Goal: Transaction & Acquisition: Obtain resource

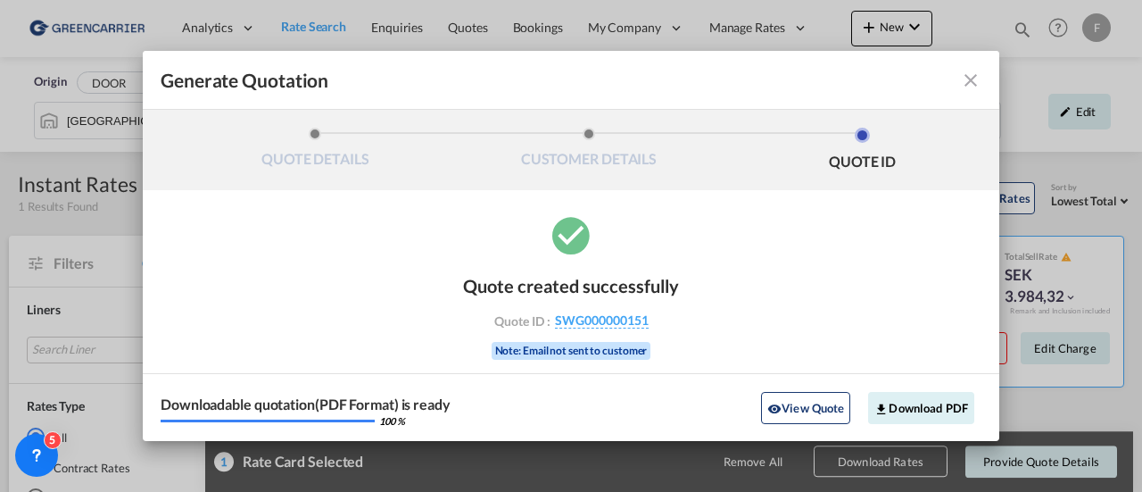
click at [975, 76] on md-icon "icon-close fg-AAA8AD cursor m-0" at bounding box center [970, 80] width 21 height 21
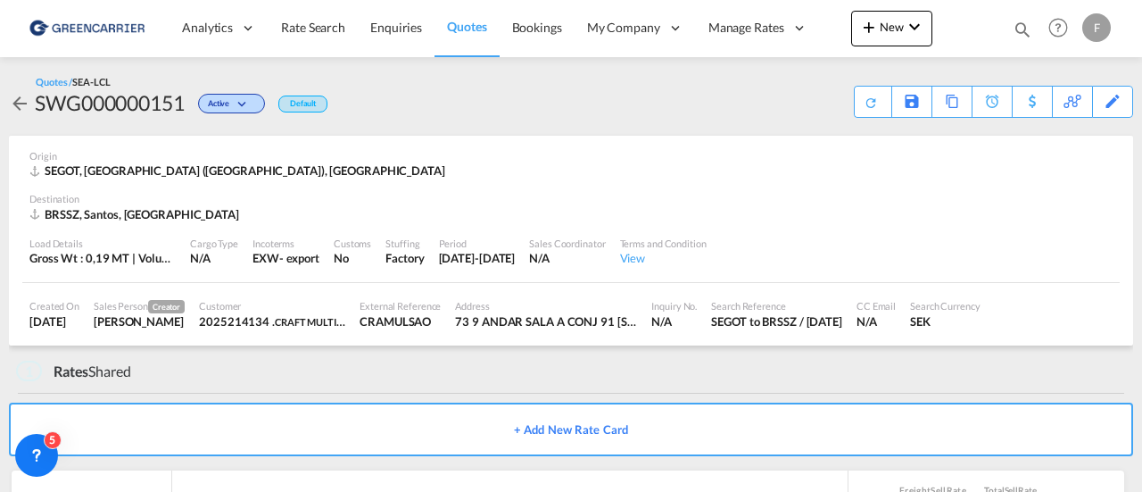
click at [460, 33] on span "Quotes" at bounding box center [466, 26] width 39 height 15
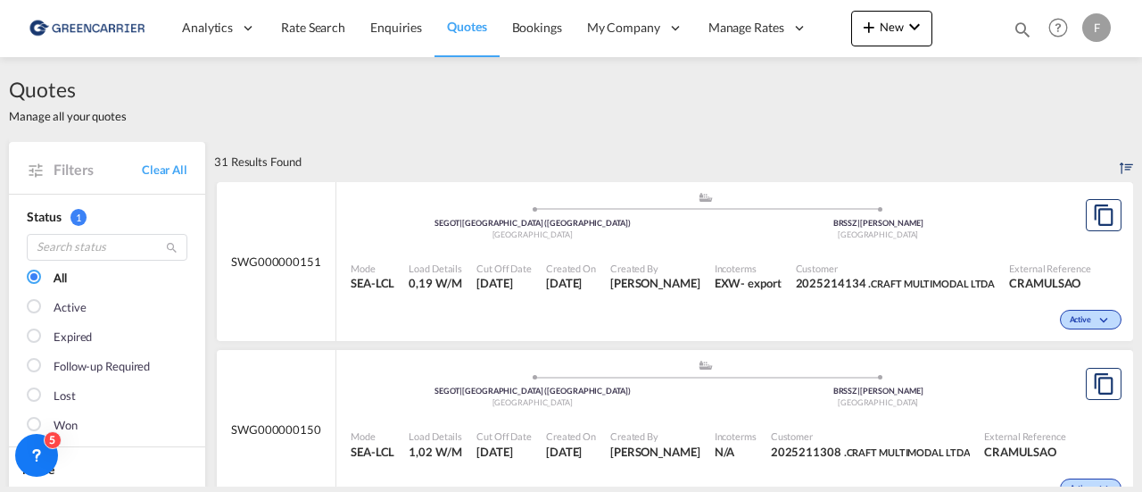
click at [942, 254] on div "Customer 2025214134 . CRAFT MULTIMODAL LTDA" at bounding box center [896, 276] width 214 height 45
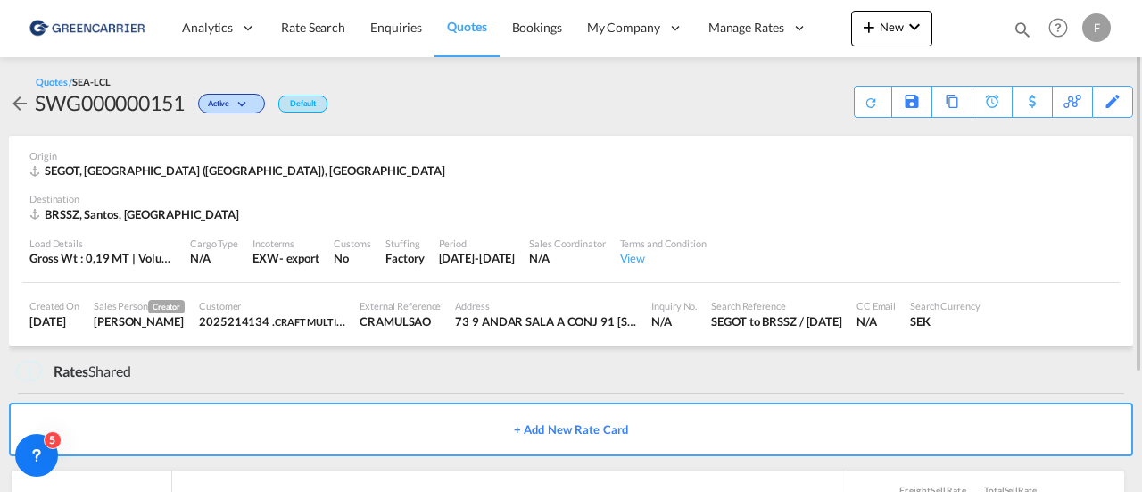
scroll to position [157, 0]
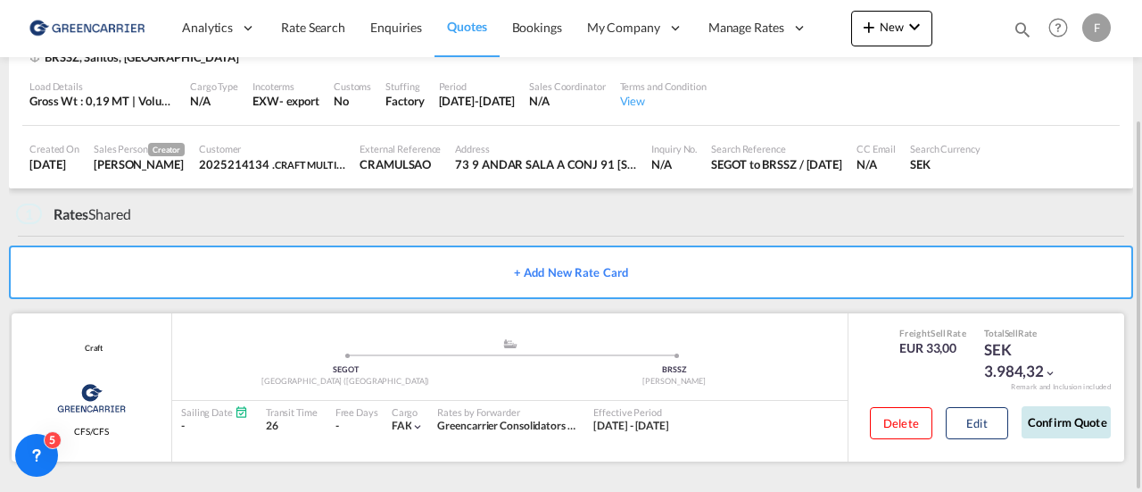
click at [1083, 424] on button "Confirm Quote" at bounding box center [1066, 422] width 89 height 32
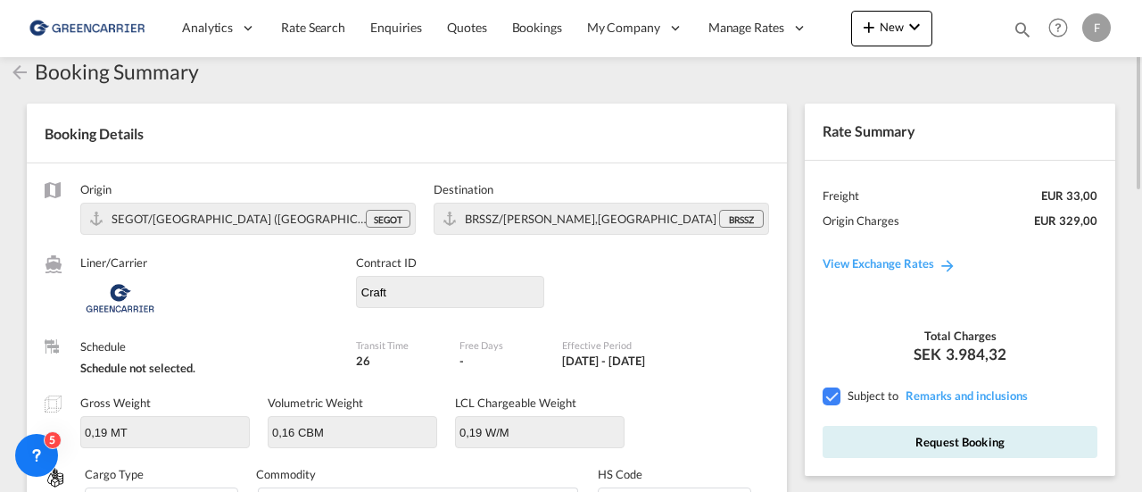
scroll to position [34, 0]
click at [958, 441] on button "Request Booking" at bounding box center [960, 442] width 275 height 32
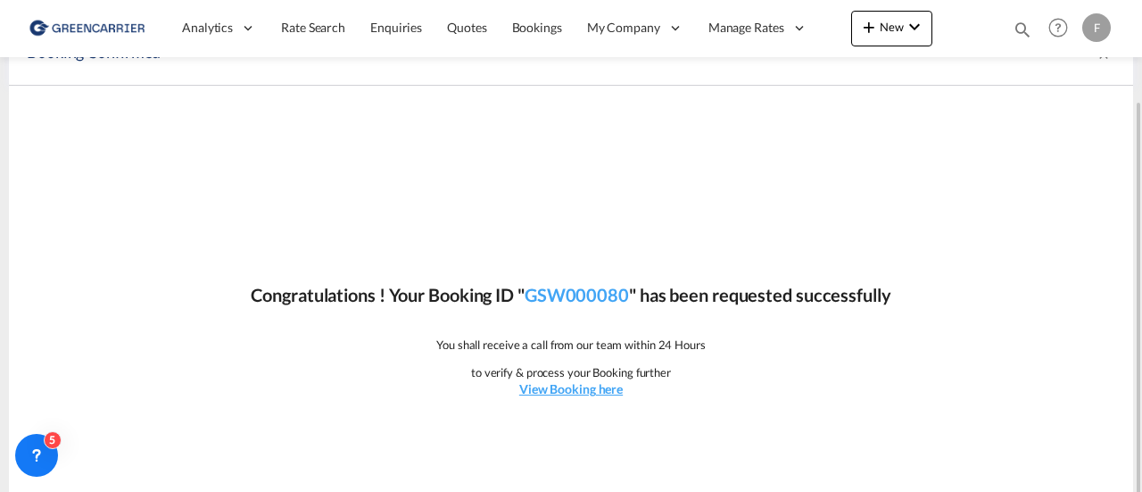
scroll to position [71, 0]
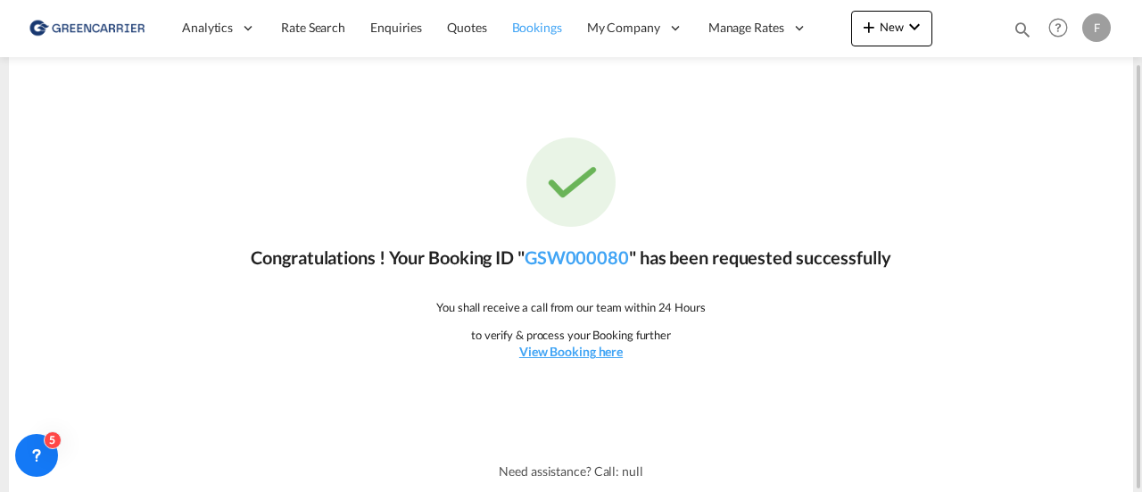
click at [546, 29] on span "Bookings" at bounding box center [537, 27] width 50 height 15
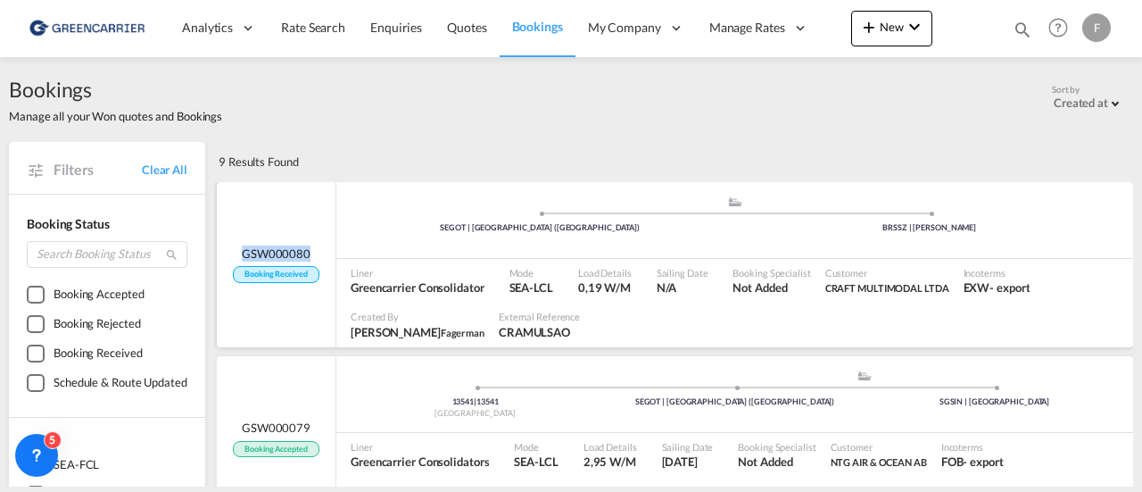
drag, startPoint x: 318, startPoint y: 247, endPoint x: 236, endPoint y: 251, distance: 82.2
click at [236, 251] on div "GSW000080 Booking Received" at bounding box center [276, 263] width 86 height 37
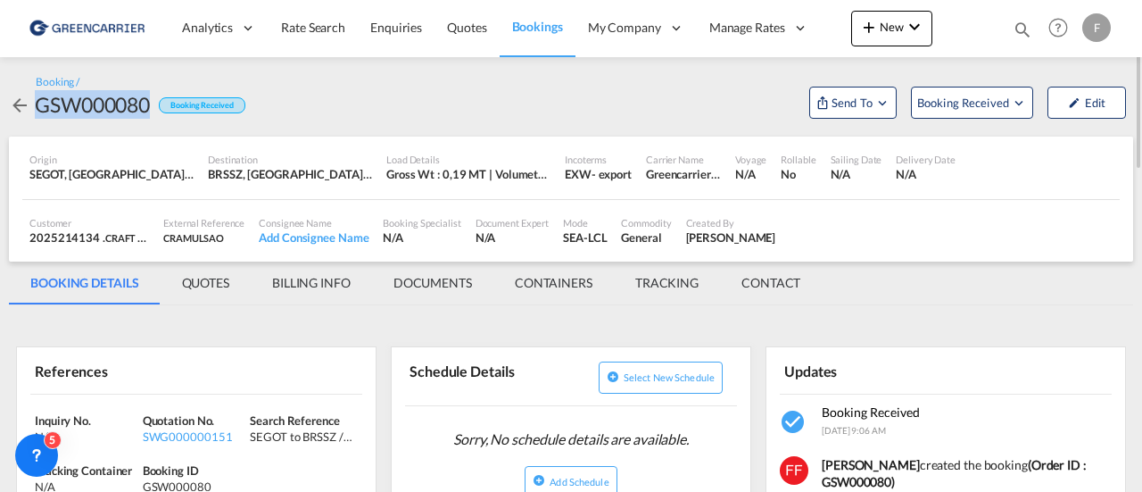
drag, startPoint x: 149, startPoint y: 104, endPoint x: 29, endPoint y: 117, distance: 121.1
click at [29, 117] on div "GSW000080 Booking Received" at bounding box center [127, 104] width 236 height 29
copy div "GSW000080"
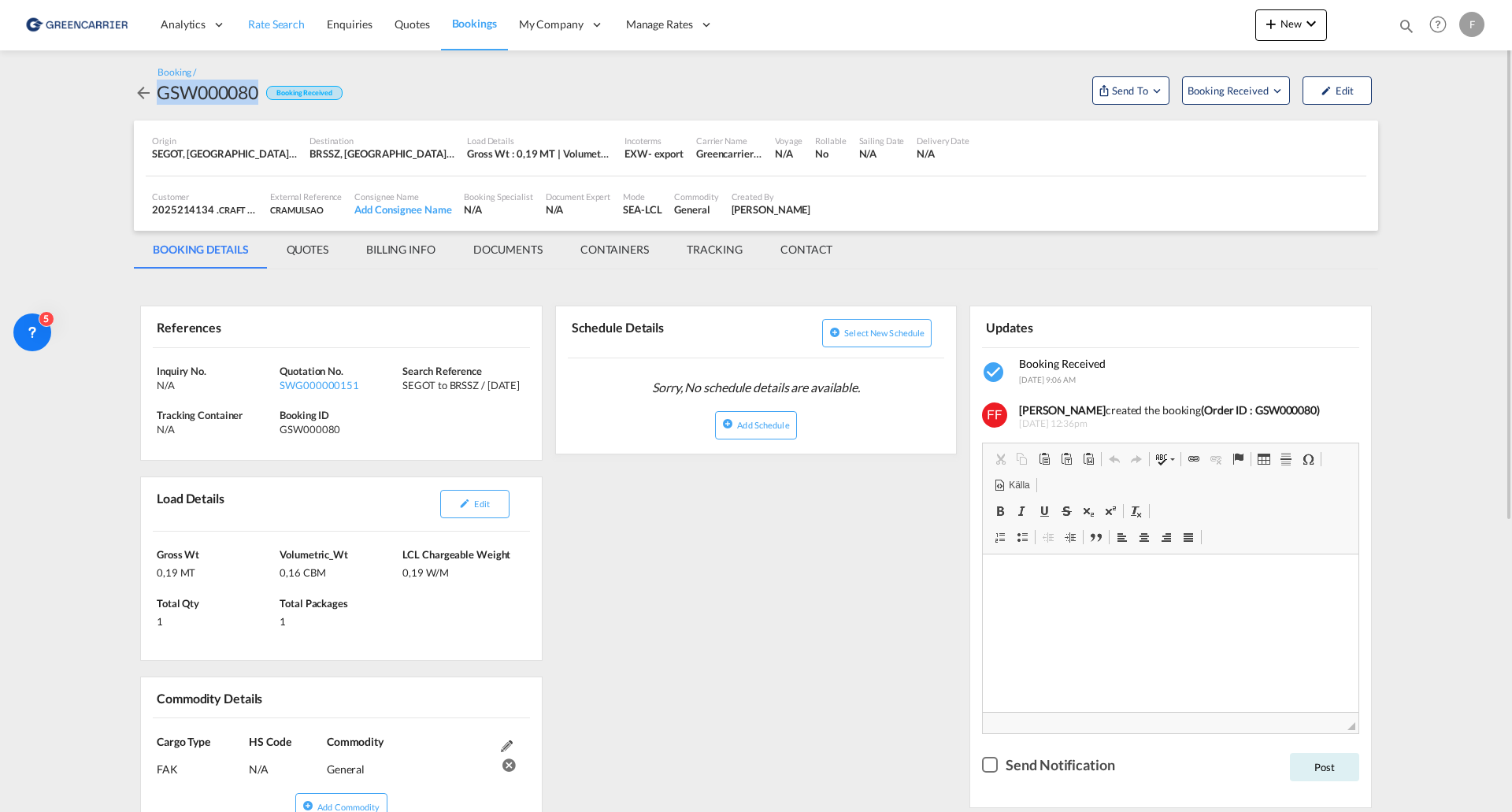
click at [266, 19] on span "Rate Search" at bounding box center [276, 24] width 56 height 13
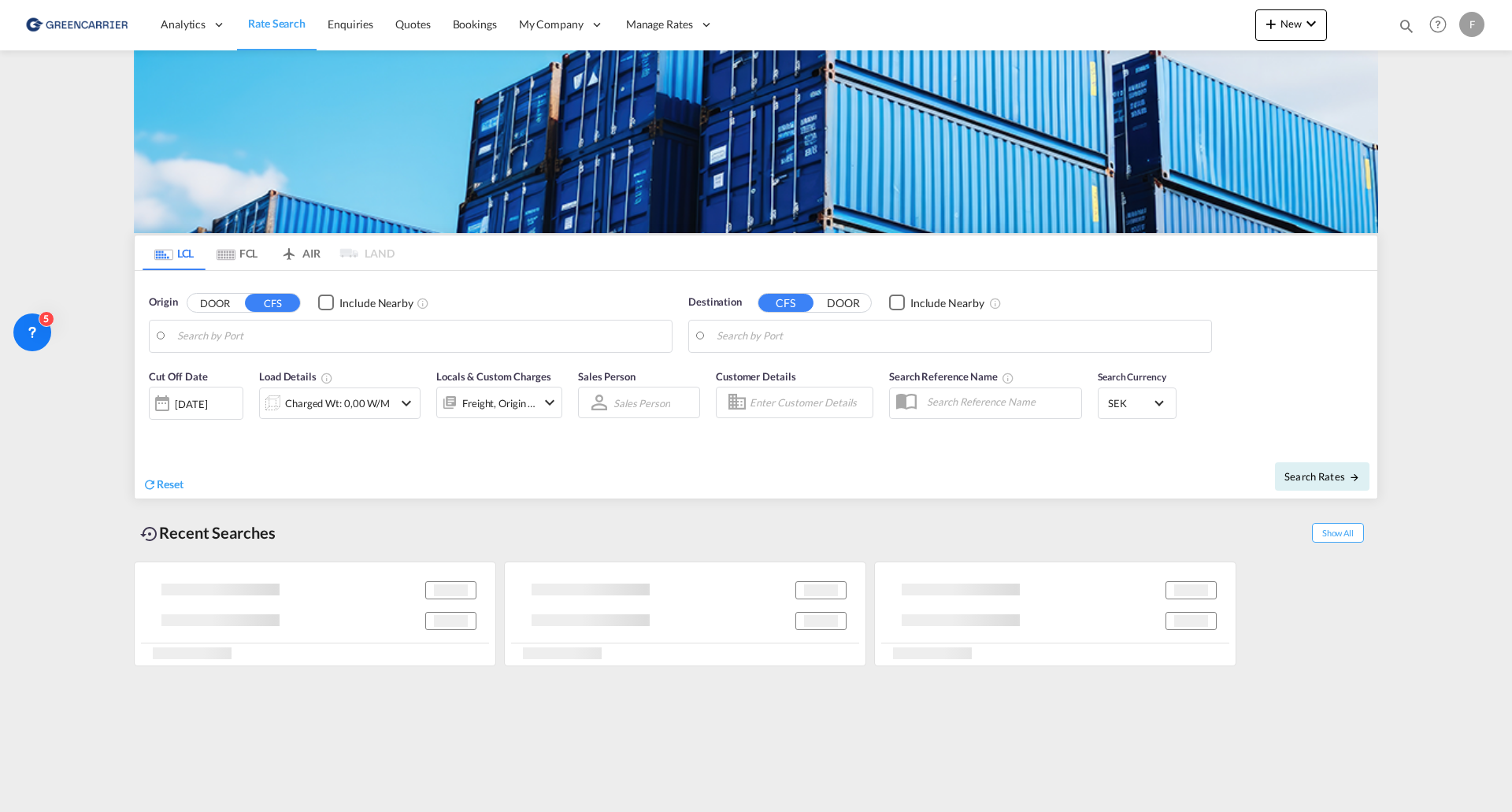
type input "[GEOGRAPHIC_DATA] ([GEOGRAPHIC_DATA]), [GEOGRAPHIC_DATA]"
type input "Santos, BRSSZ"
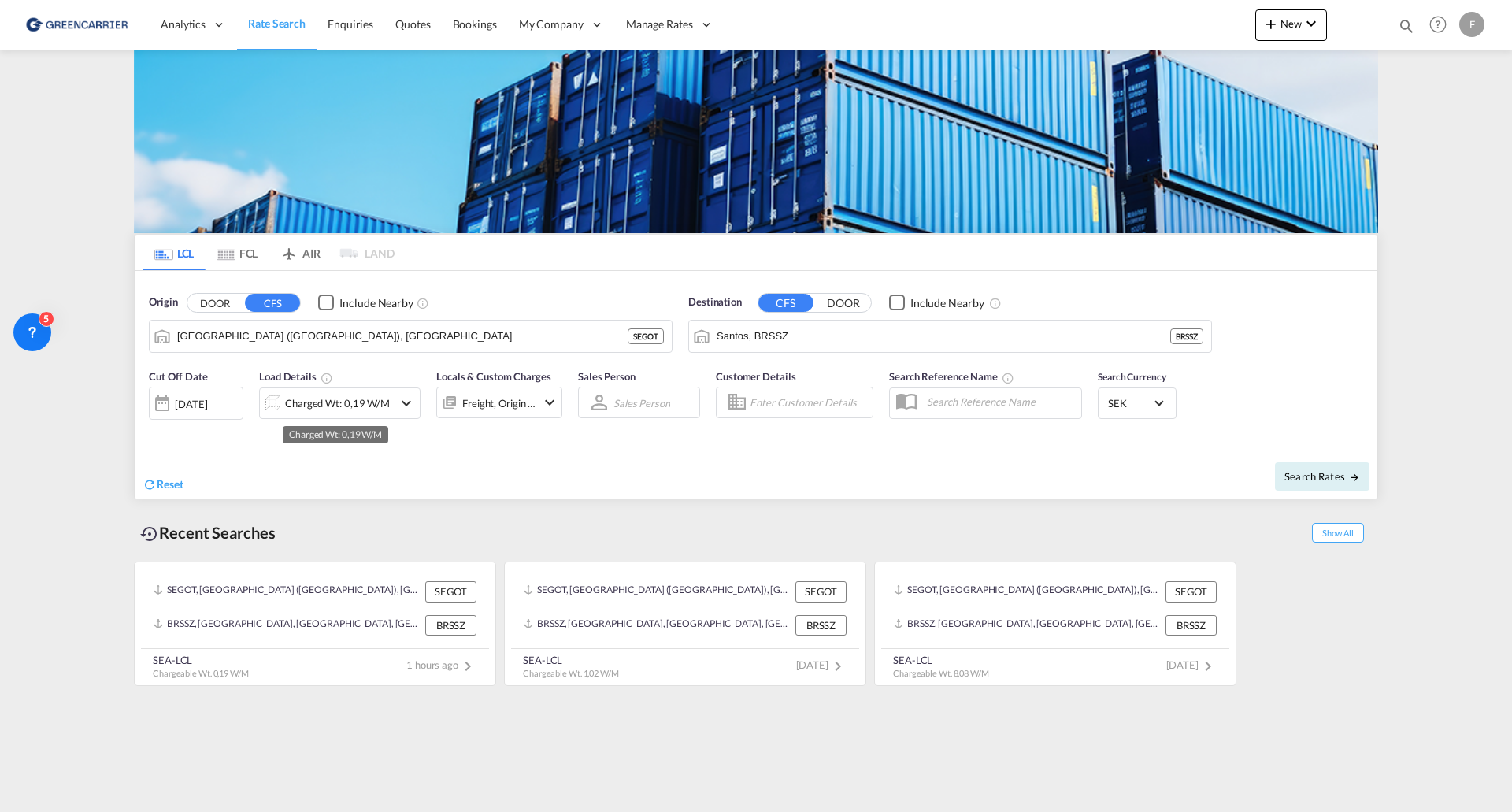
click at [337, 406] on div "Charged Wt: 0,19 W/M" at bounding box center [337, 402] width 105 height 22
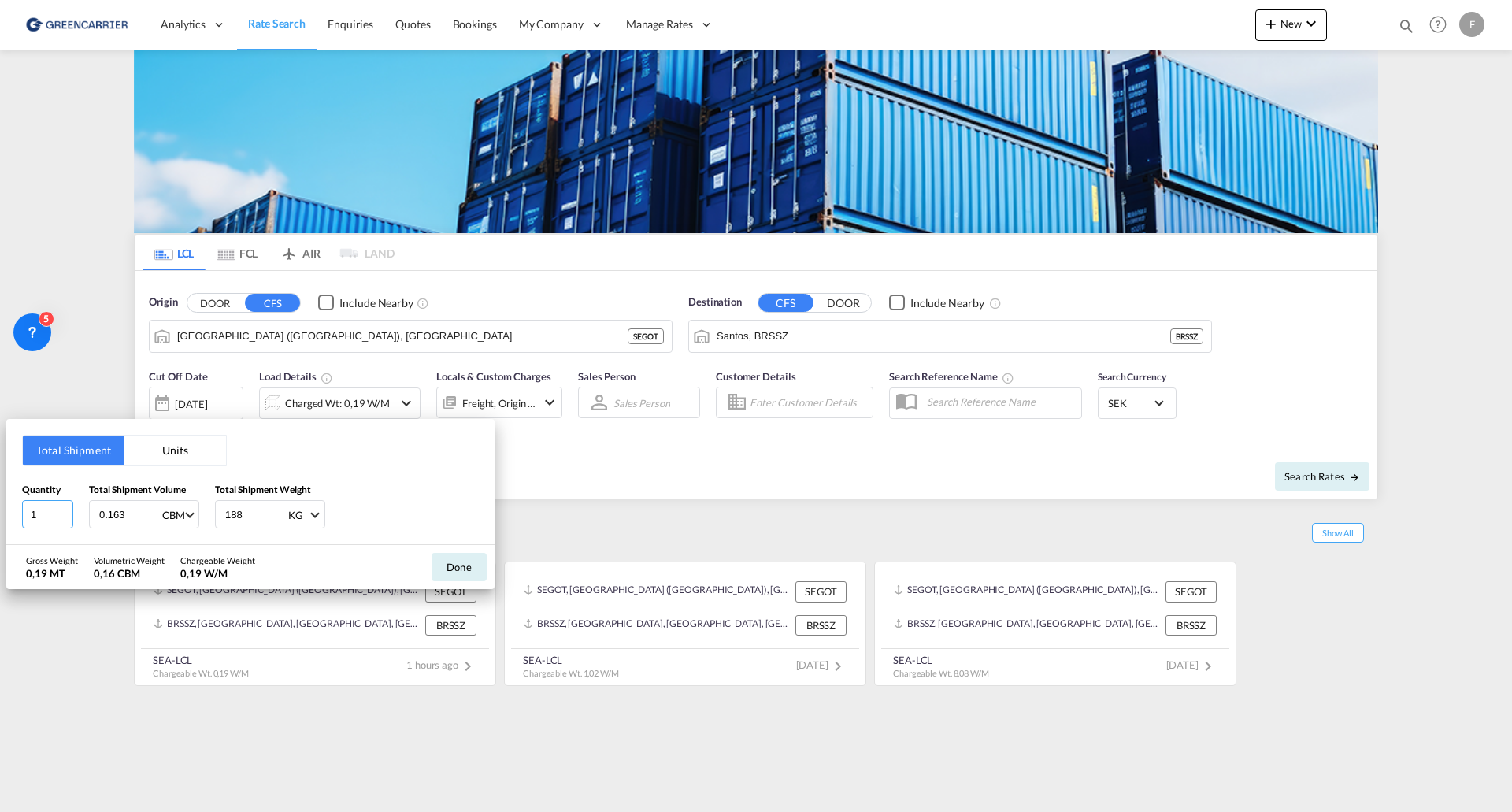
click at [47, 433] on input "1" at bounding box center [48, 515] width 51 height 28
drag, startPoint x: 45, startPoint y: 515, endPoint x: 0, endPoint y: 519, distance: 45.2
click at [0, 433] on div "Total Shipment Units Quantity 1 Total Shipment Volume 0.163 CBM CBM CFT Total S…" at bounding box center [756, 406] width 1512 height 812
type input "3"
drag, startPoint x: 127, startPoint y: 515, endPoint x: 0, endPoint y: 501, distance: 127.8
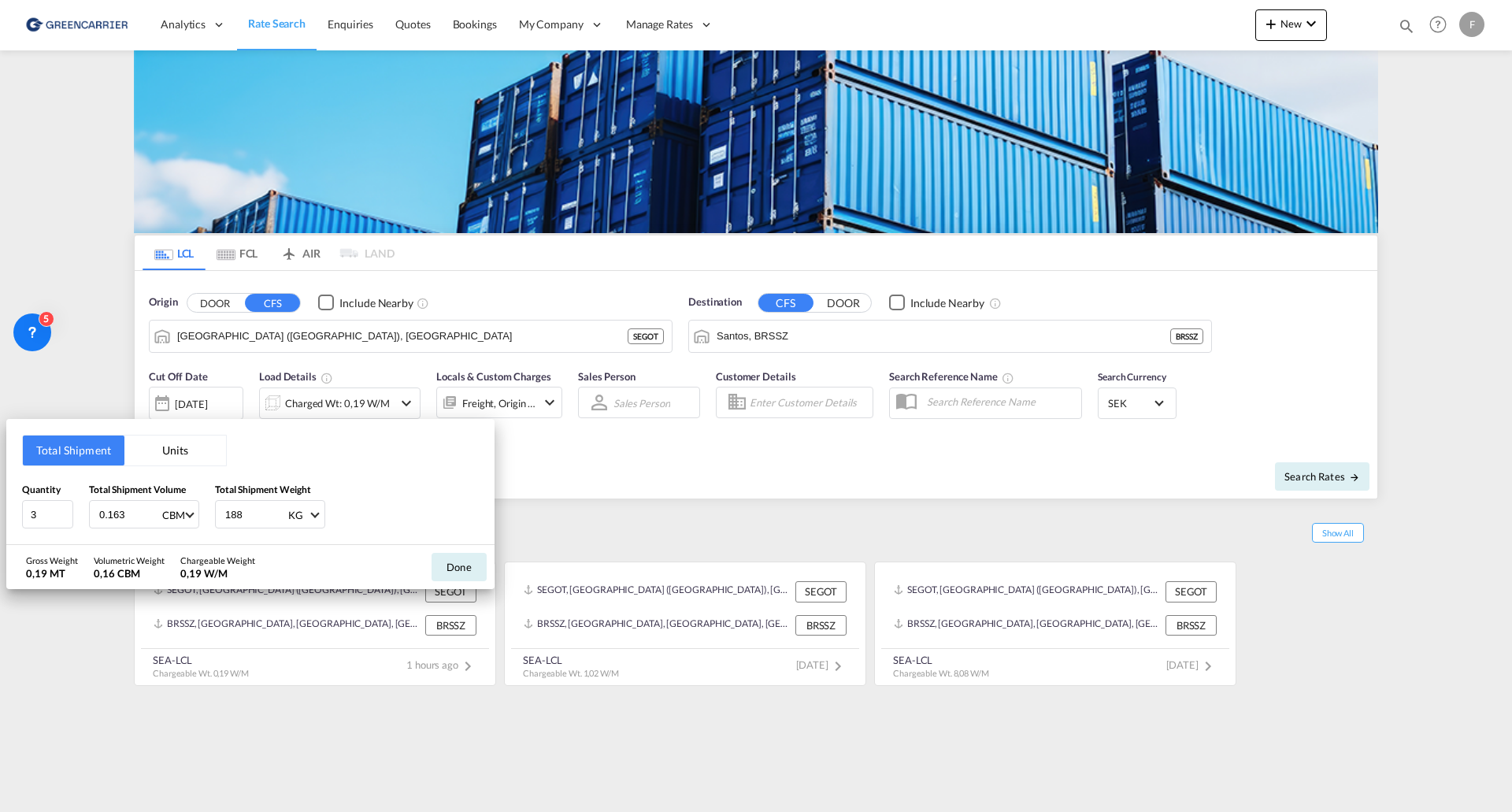
click at [0, 433] on div "Total Shipment Units Quantity 3 Total Shipment Volume 0.163 CBM CBM CFT Total S…" at bounding box center [756, 406] width 1512 height 812
type input "1.025"
type input "700"
click at [455, 433] on button "Done" at bounding box center [459, 567] width 55 height 28
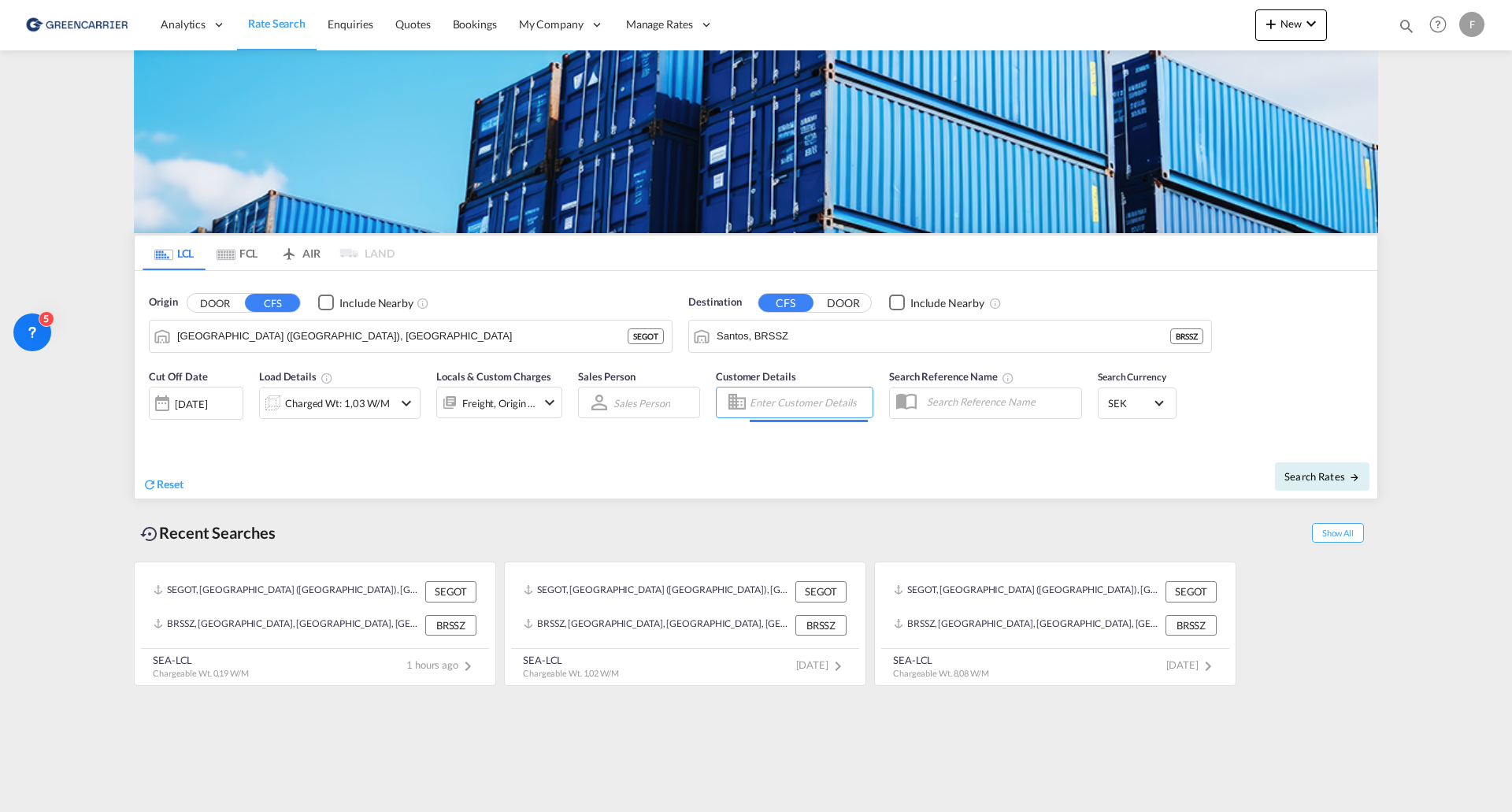
click at [797, 403] on input "Enter Customer Details" at bounding box center [809, 402] width 118 height 24
click at [811, 433] on div "2025214134 . shared@ craft .com | CRAFT MULTIMODAL LTDA | CRAMULSAO" at bounding box center [891, 447] width 299 height 52
type input "CRAFT MULTIMODAL LTDA, 2025214134 ., [EMAIL_ADDRESS][DOMAIN_NAME]"
click at [1007, 433] on span "Search Rates" at bounding box center [1323, 477] width 76 height 12
type input "SEGOT to BRSSZ / [DATE]"
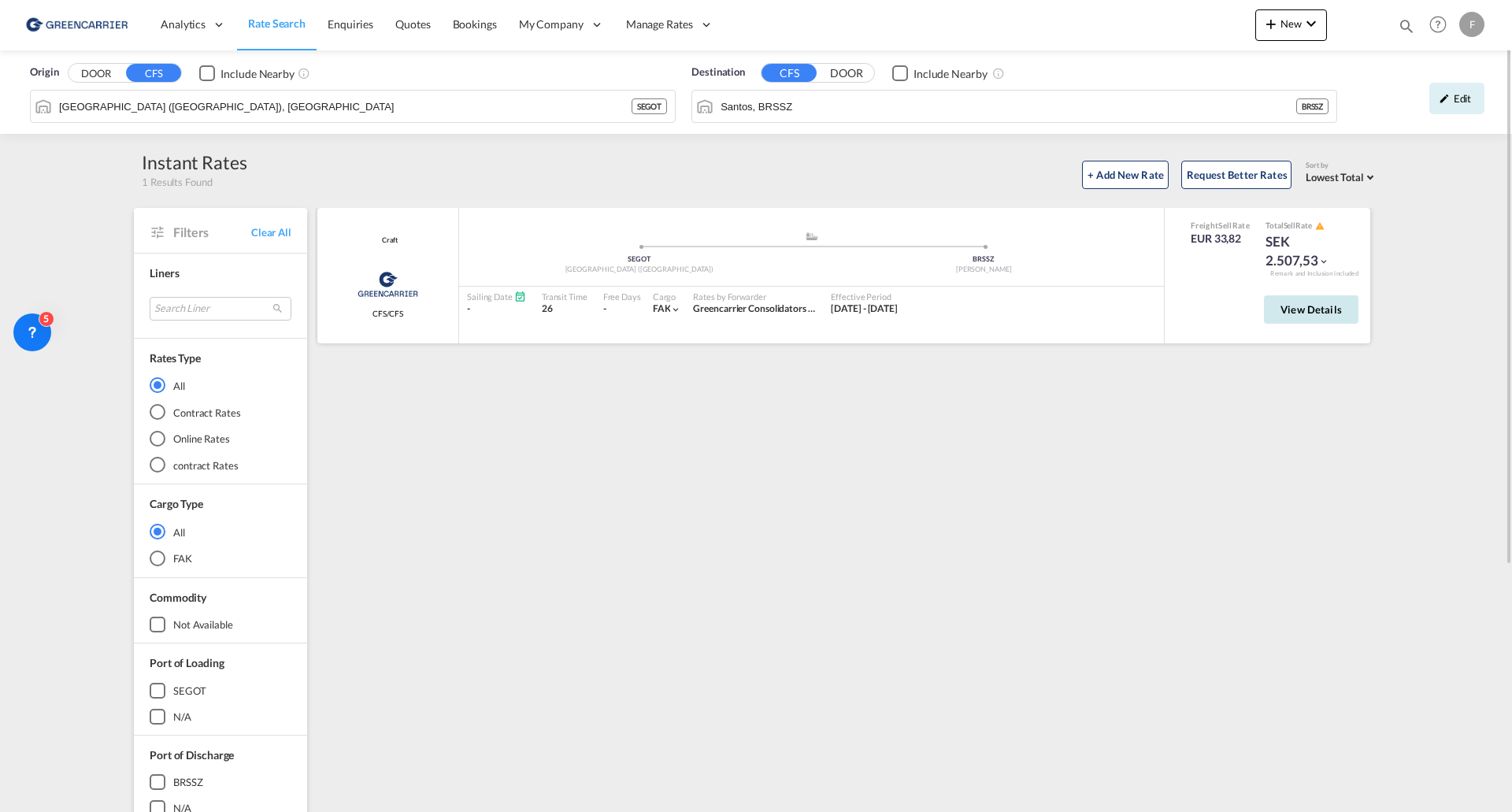
click at [1007, 313] on span "View Details" at bounding box center [1312, 310] width 62 height 12
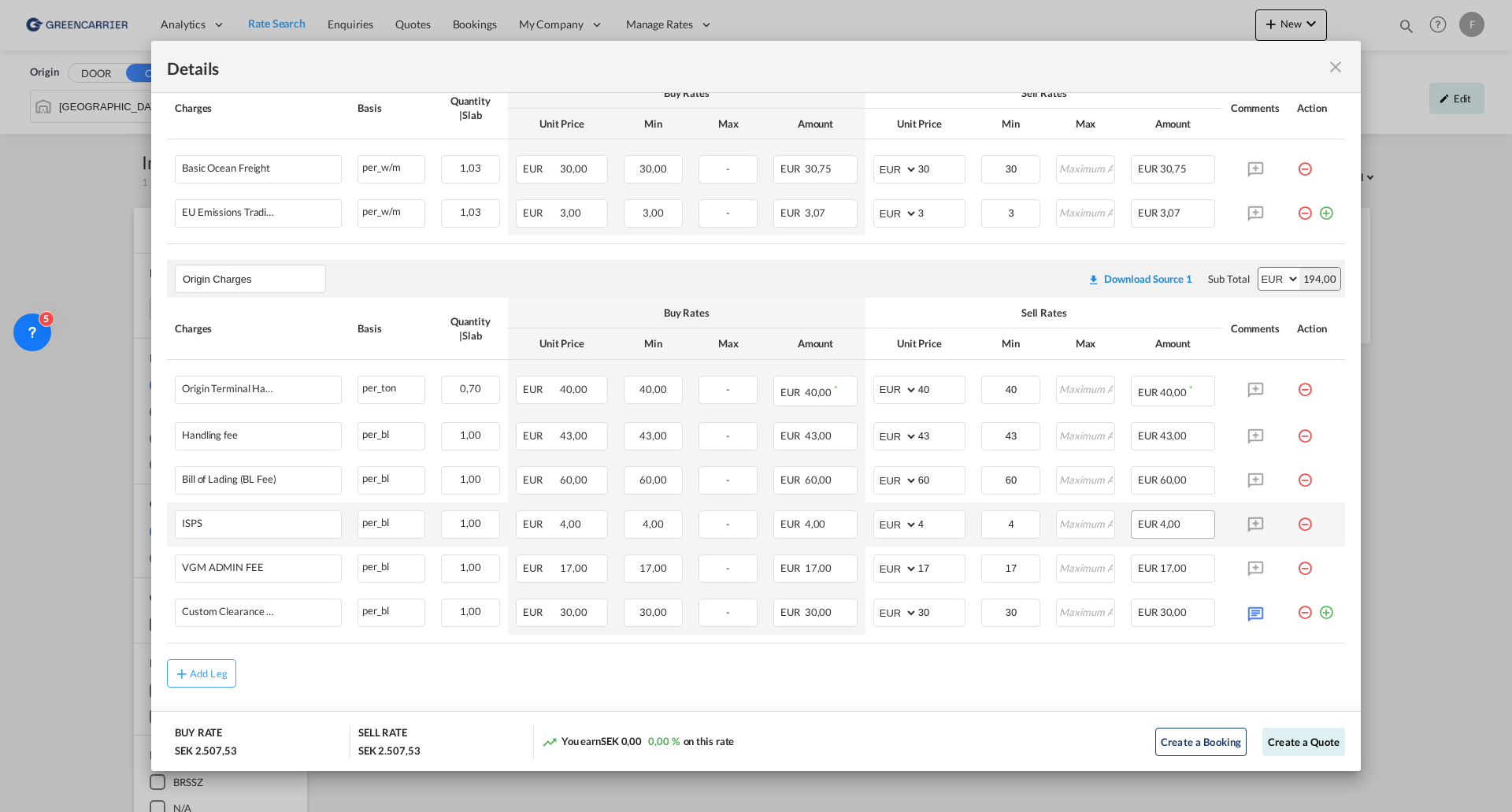
scroll to position [366, 0]
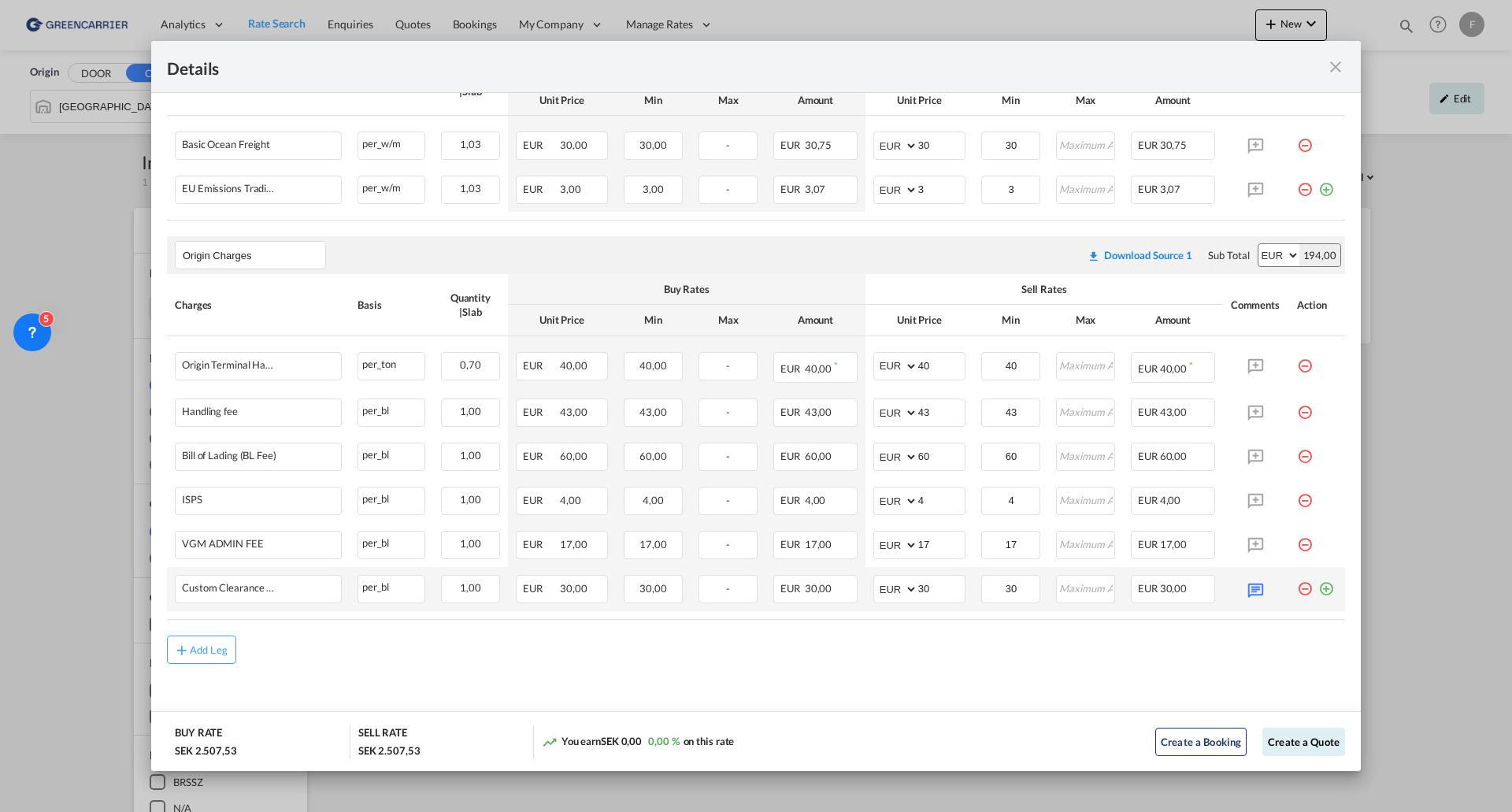
click at [1007, 433] on md-icon "icon-plus-circle-outline green-400-fg" at bounding box center [1327, 583] width 16 height 16
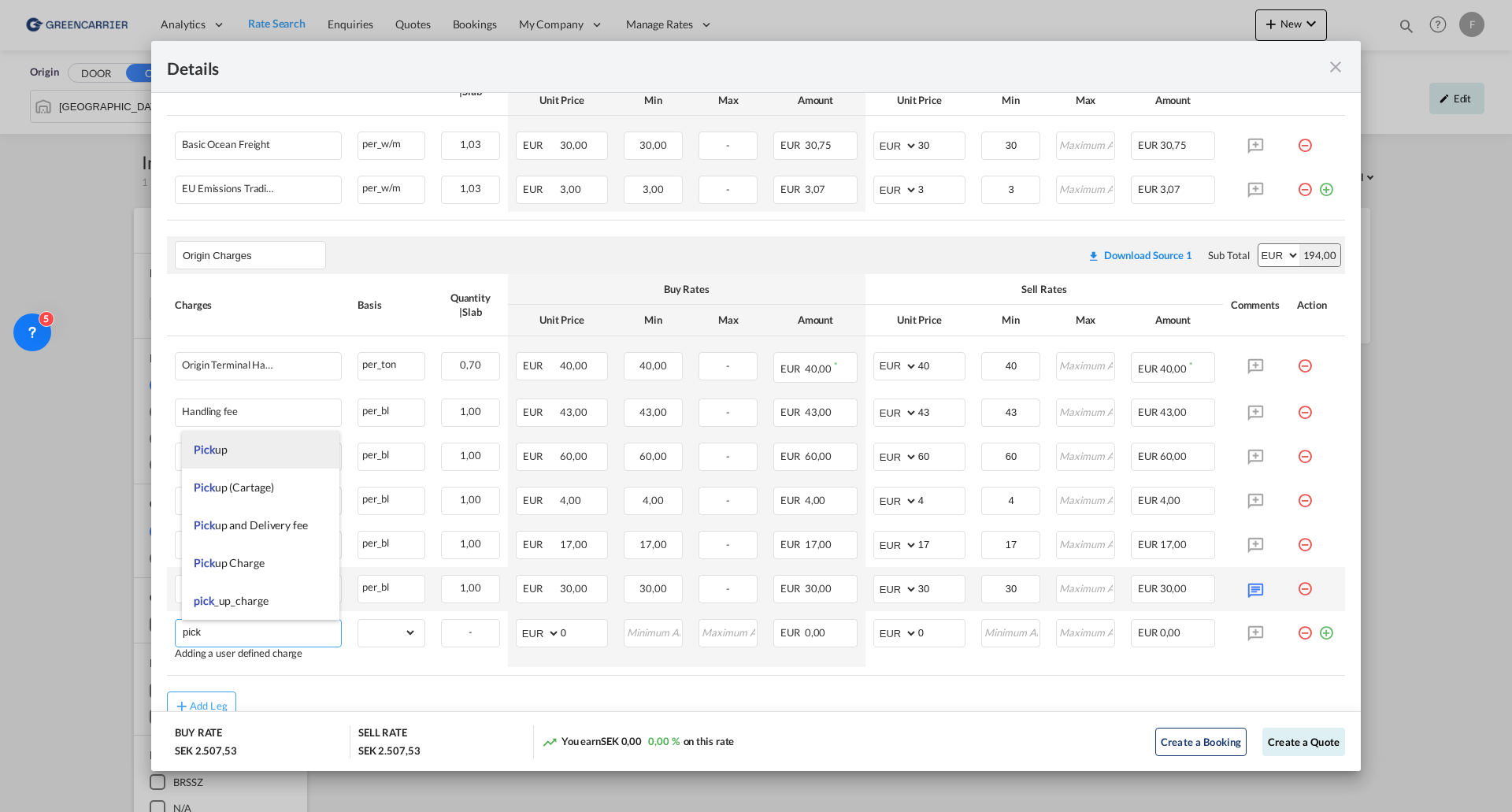
click at [255, 433] on li "Pick up" at bounding box center [260, 449] width 157 height 38
type input "Pick up"
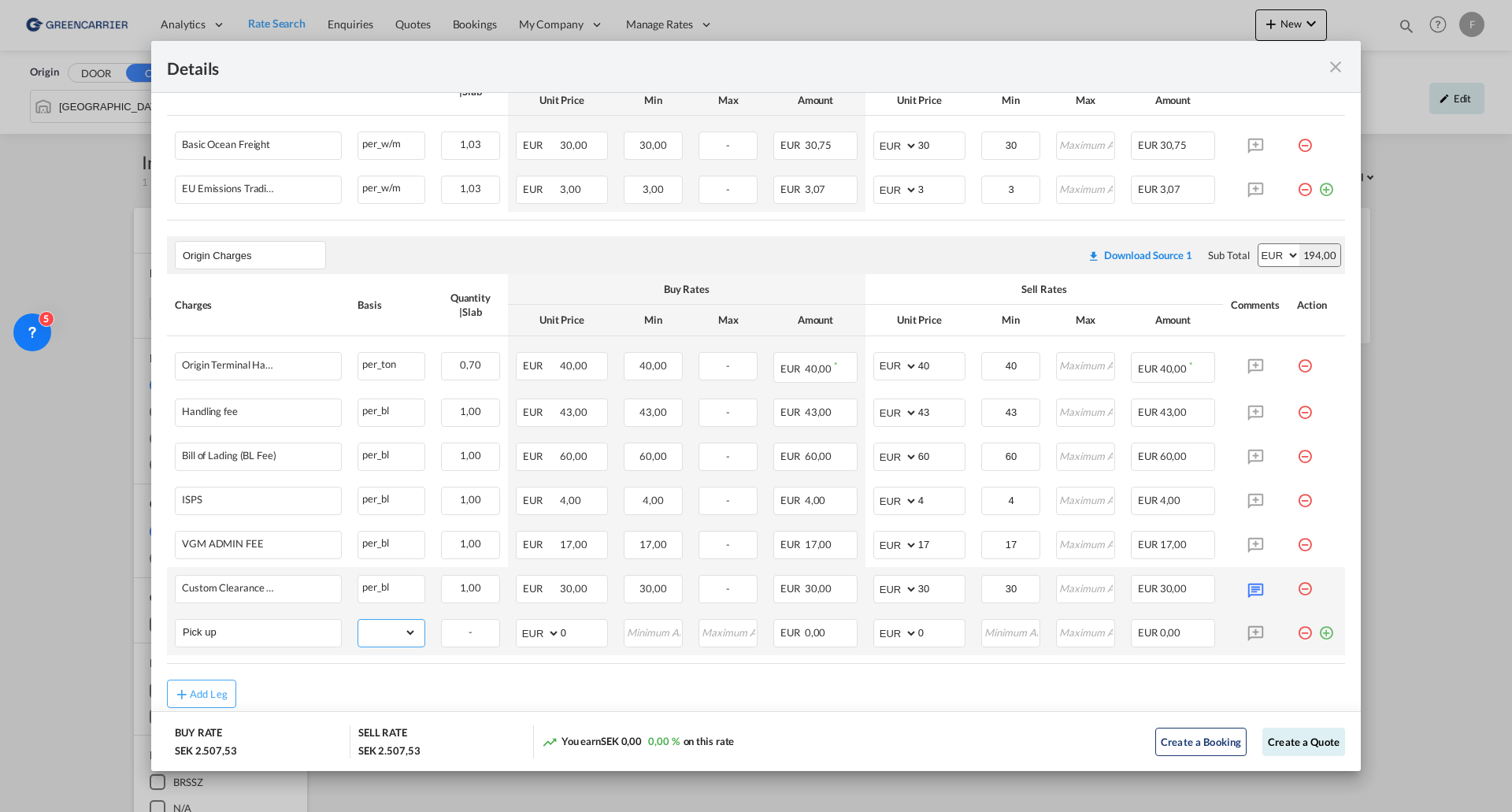
click at [395, 433] on select "gross_weight volumetric_weight per_shipment per_bl per_km per_hawb per_kg flat …" at bounding box center [387, 632] width 58 height 26
select select "per_shipment"
click at [358, 433] on select "gross_weight volumetric_weight per_shipment per_bl per_km per_hawb per_kg flat …" at bounding box center [387, 632] width 58 height 26
drag, startPoint x: 916, startPoint y: 645, endPoint x: 888, endPoint y: 634, distance: 30.1
click at [915, 433] on md-input-container "AED AFN ALL AMD ANG AOA ARS AUD AWG AZN BAM BBD BDT BGN BHD BIF BMD BND BOB BRL…" at bounding box center [920, 633] width 92 height 28
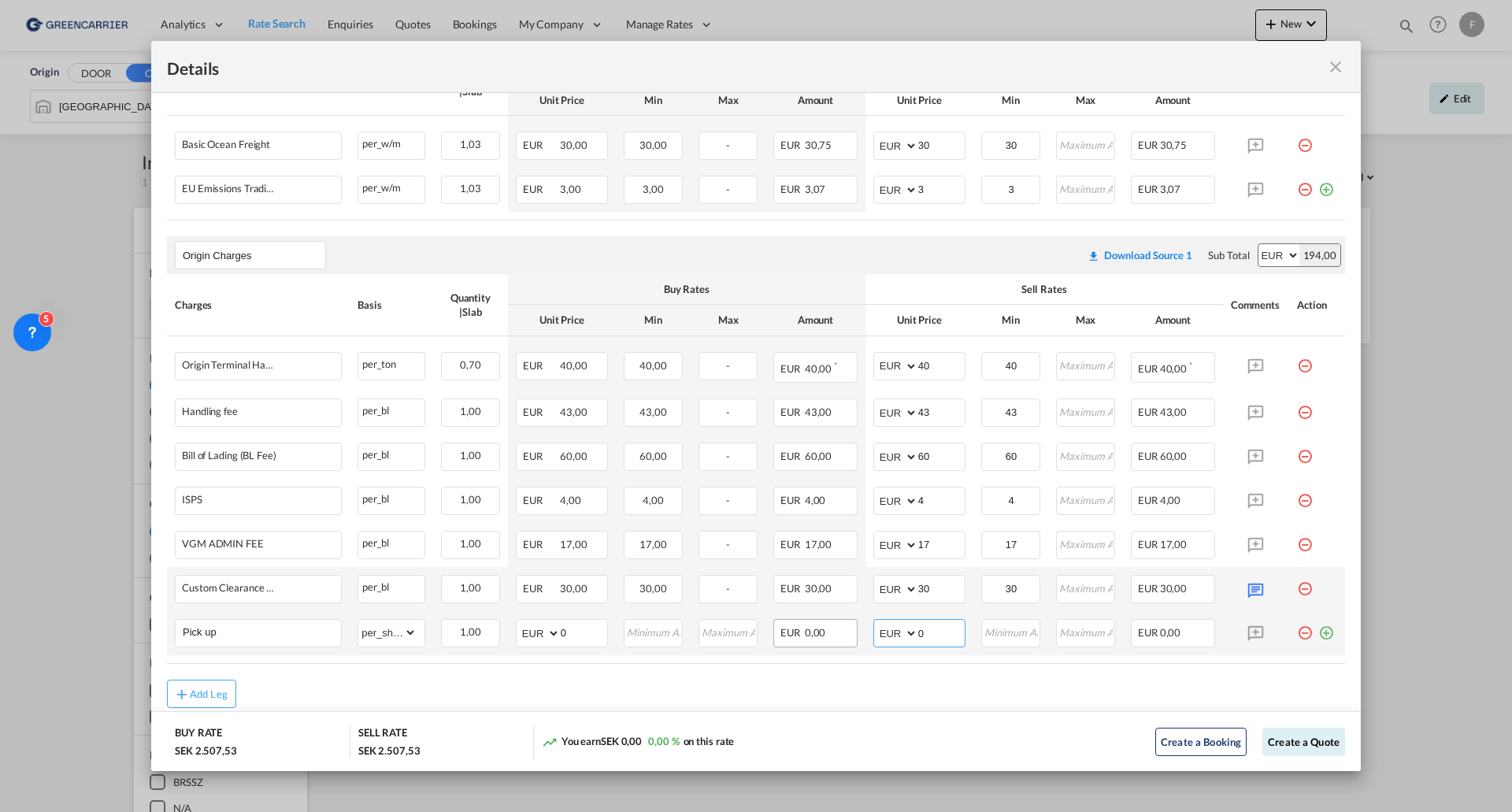
drag, startPoint x: 930, startPoint y: 636, endPoint x: 785, endPoint y: 647, distance: 145.4
click at [844, 433] on table "Charges Basis Quantity | Slab Buy Rates Sell Rates Comments Action Unit Price M…" at bounding box center [756, 470] width 1178 height 390
type input "160"
click at [1007, 433] on md-icon "icon-plus-circle-outline green-400-fg" at bounding box center [1327, 627] width 16 height 16
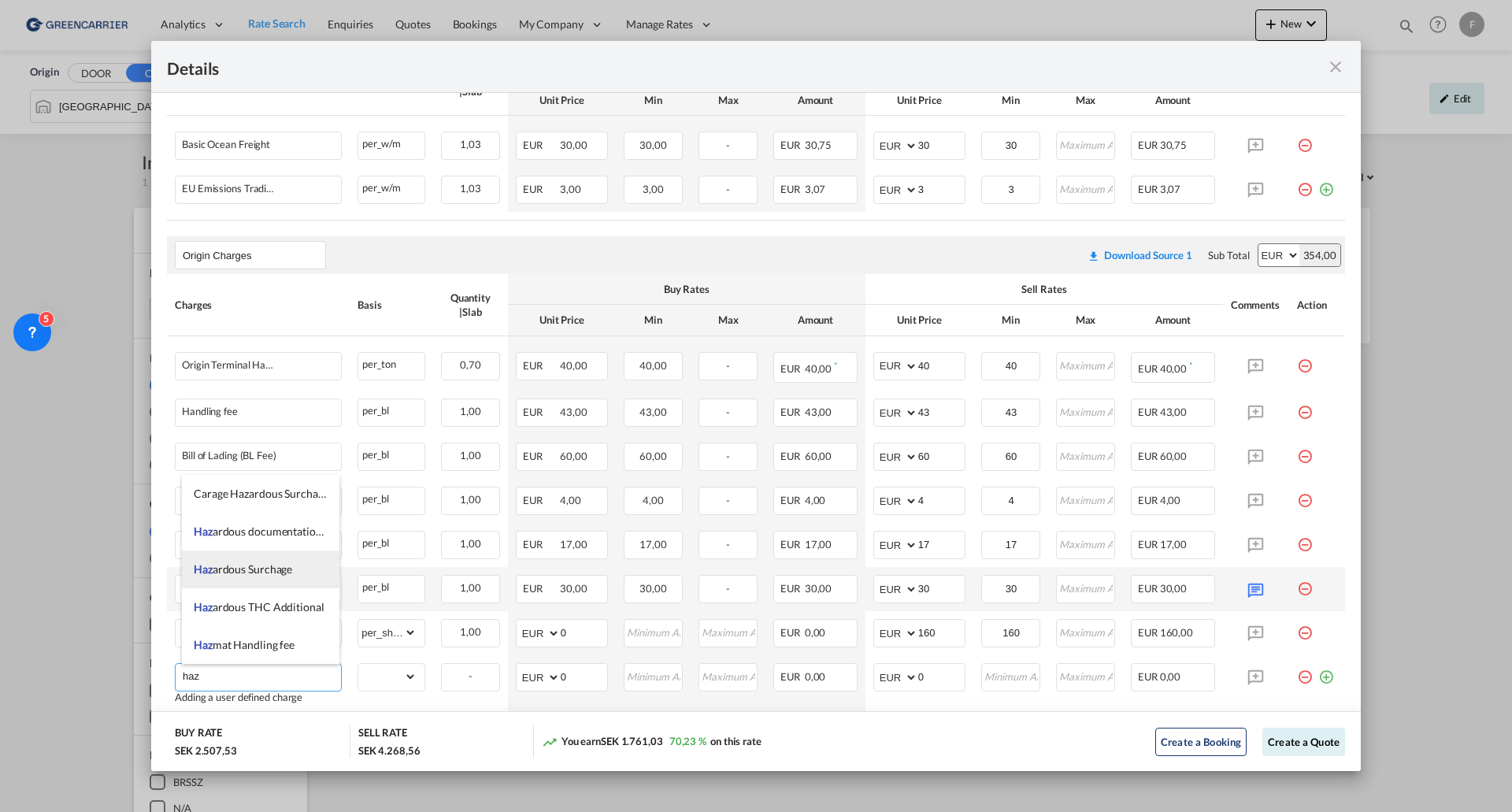
click at [290, 433] on span "Haz ardous Surchage" at bounding box center [244, 568] width 99 height 13
type input "Hazardous Surchage"
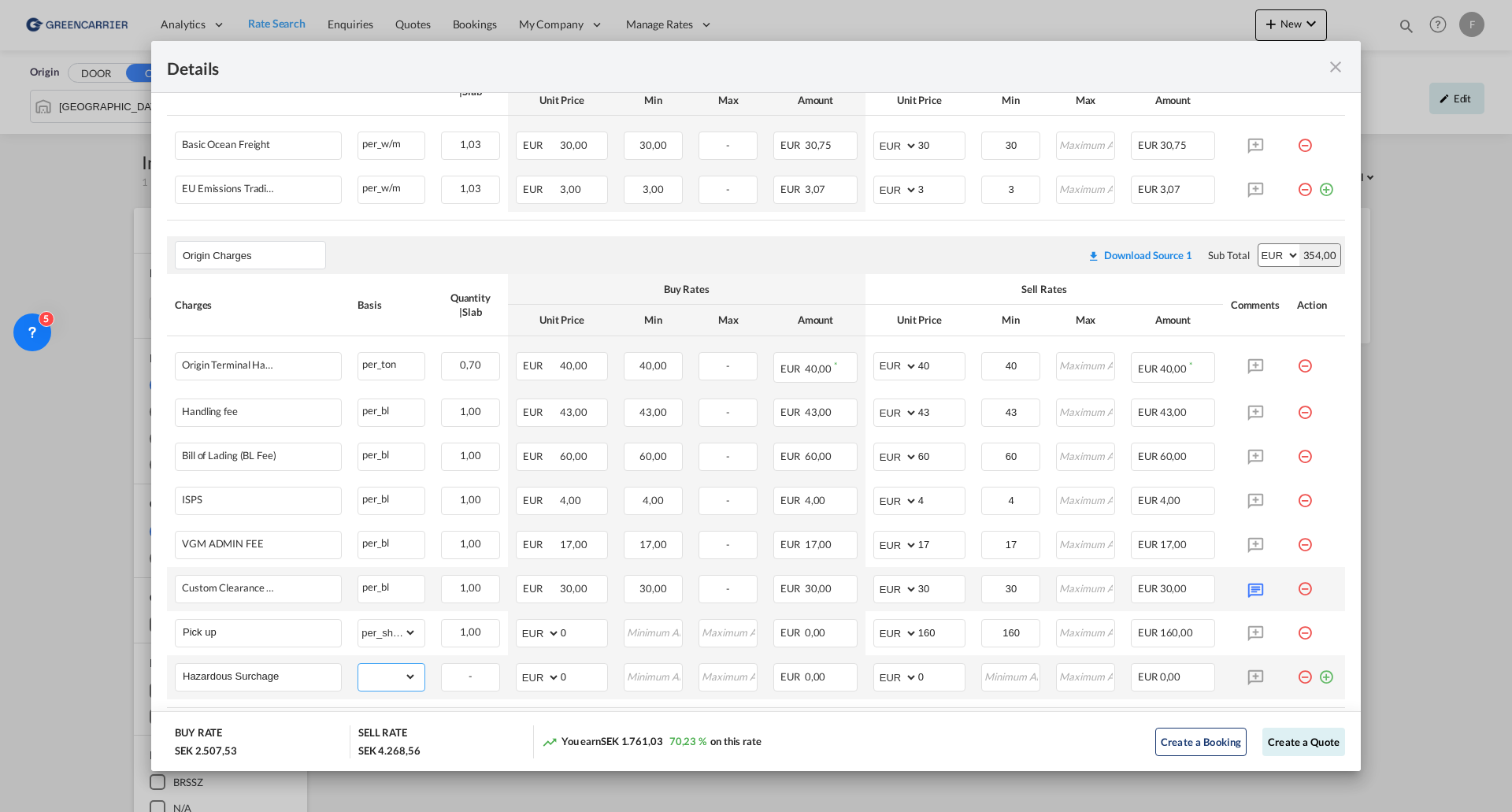
click at [402, 433] on select "gross_weight volumetric_weight per_shipment per_bl per_km per_hawb per_kg flat …" at bounding box center [387, 676] width 58 height 26
select select "per_shipment"
click at [358, 433] on select "gross_weight volumetric_weight per_shipment per_bl per_km per_hawb per_kg flat …" at bounding box center [387, 676] width 58 height 26
drag, startPoint x: 938, startPoint y: 686, endPoint x: 885, endPoint y: 687, distance: 53.0
click at [885, 433] on md-input-container "AED AFN ALL AMD ANG AOA ARS AUD AWG AZN BAM BBD BDT BGN BHD BIF BMD BND BOB BRL…" at bounding box center [920, 677] width 92 height 28
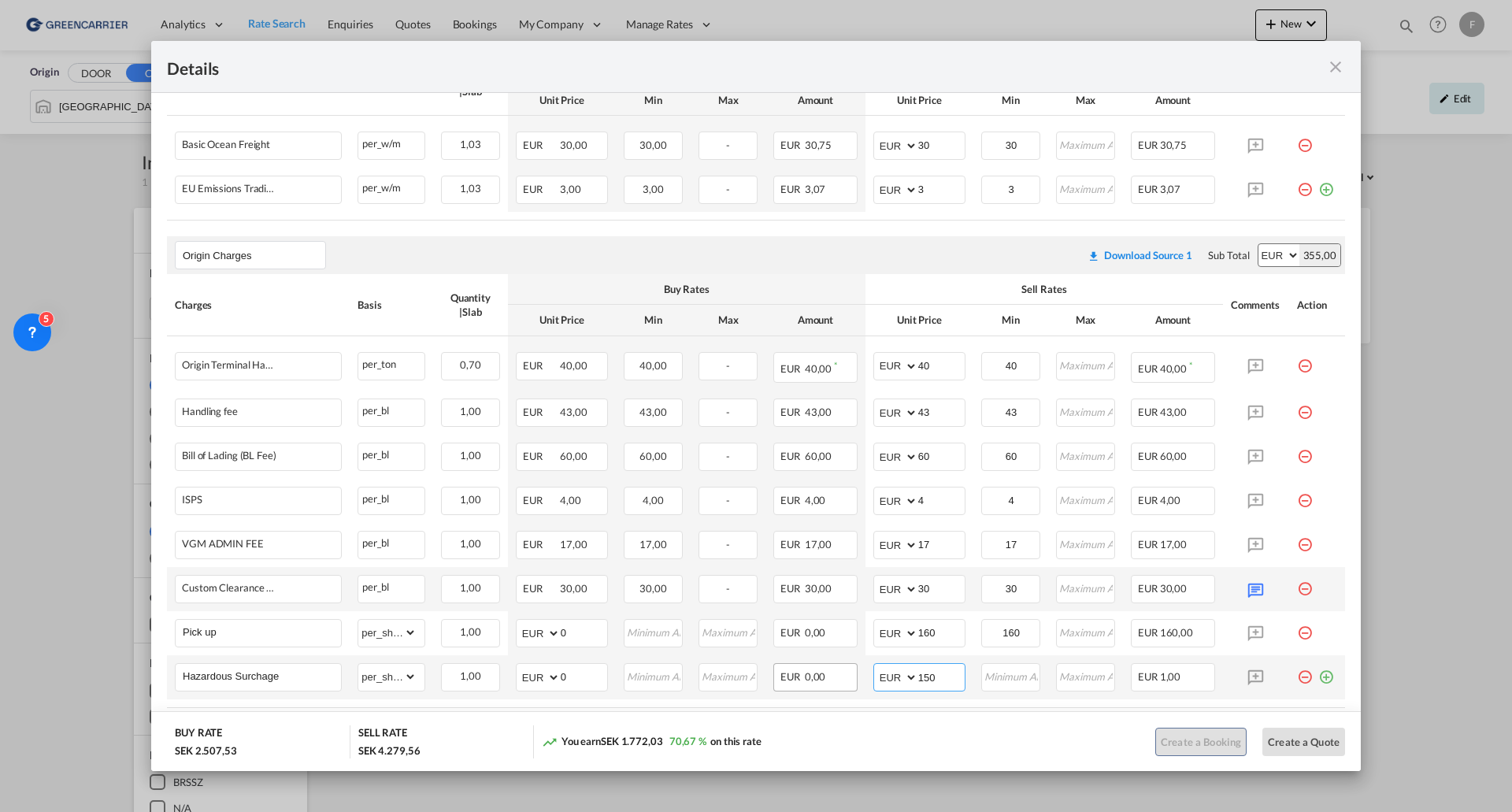
type input "150"
click at [1007, 192] on md-icon "icon-plus-circle-outline green-400-fg" at bounding box center [1327, 184] width 16 height 16
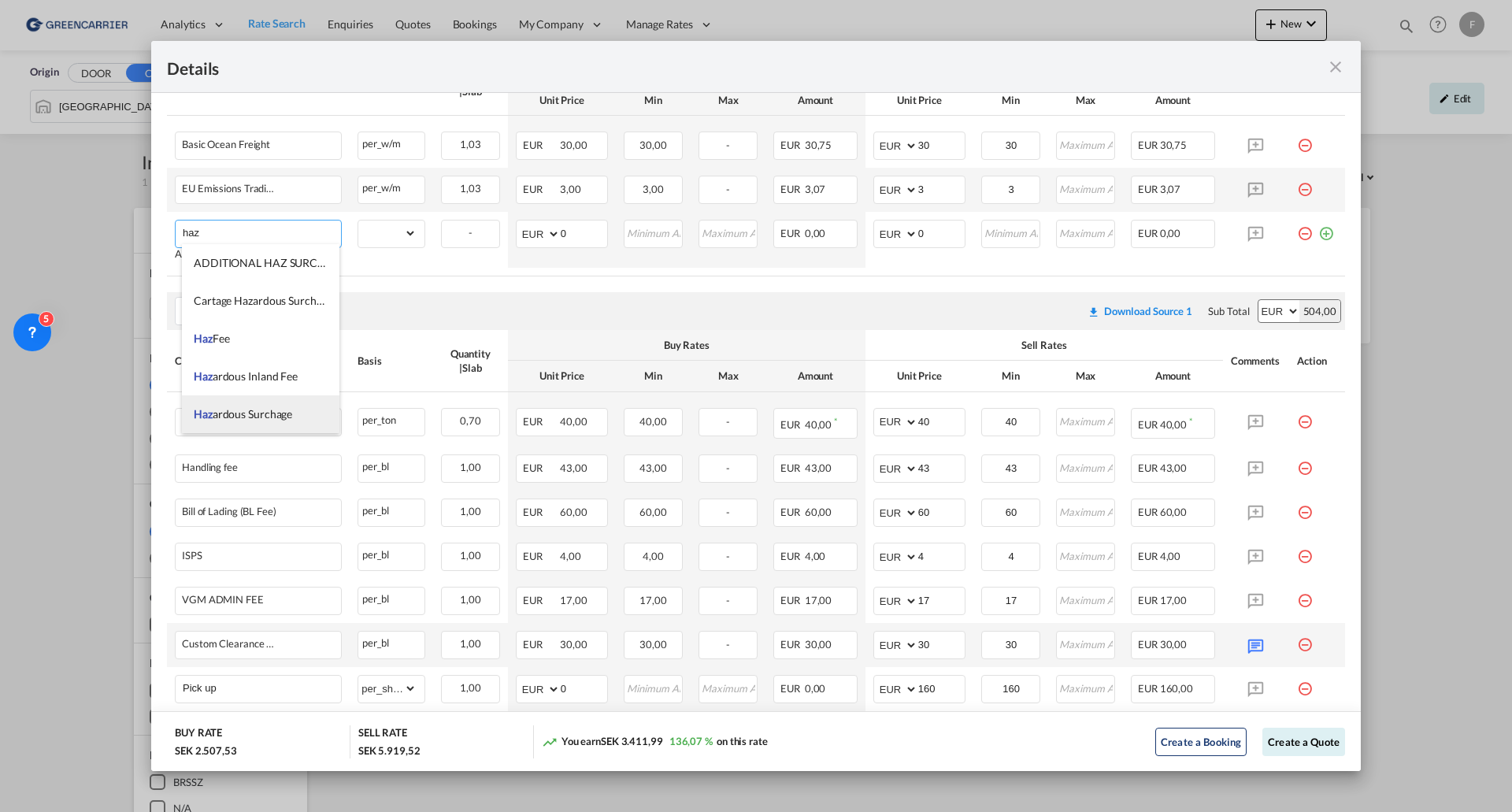
click at [267, 409] on span "Haz ardous Surchage" at bounding box center [244, 413] width 99 height 13
type input "Hazardous Surchage"
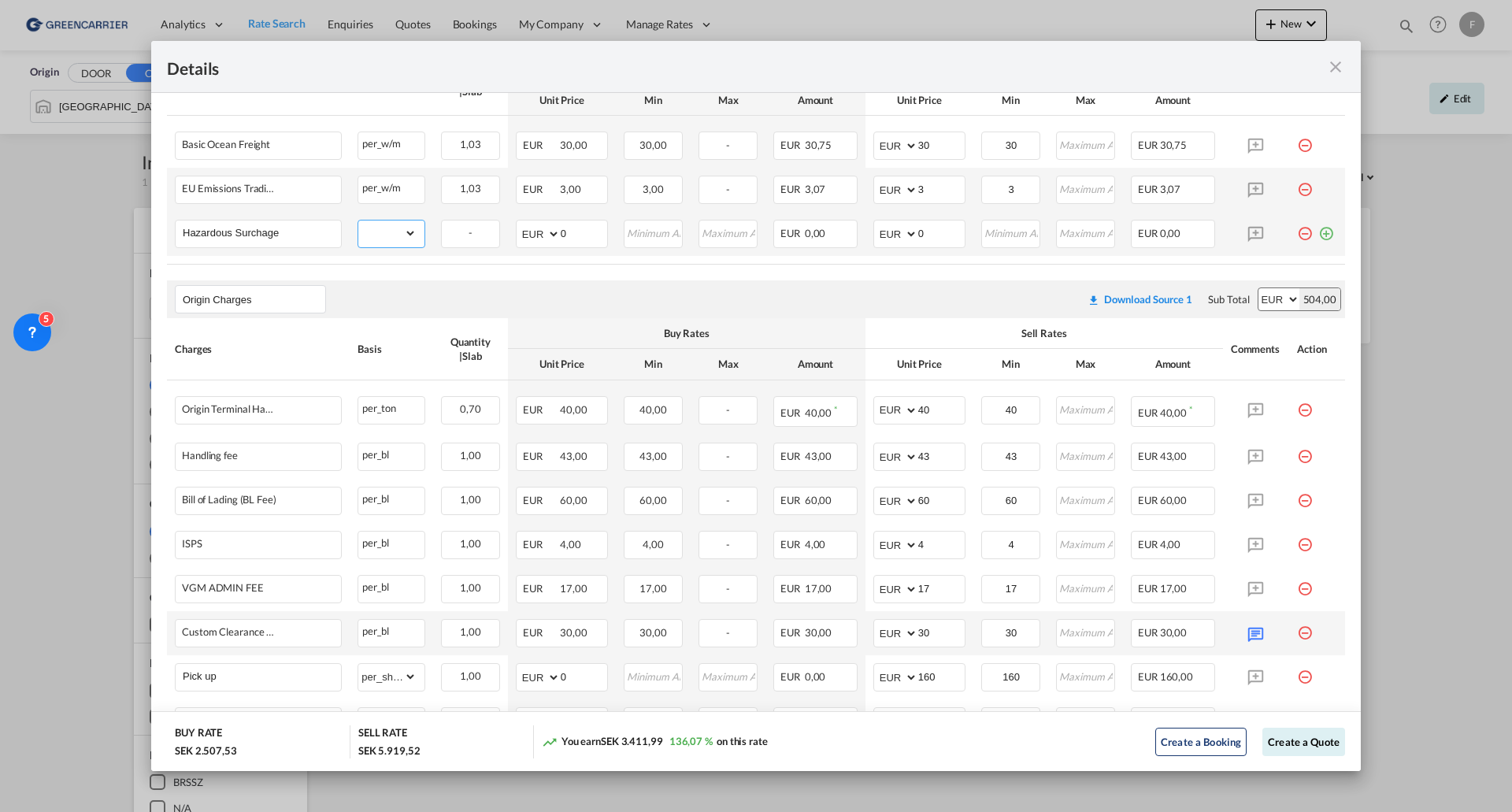
click at [392, 237] on select "gross_weight volumetric_weight per_shipment per_bl per_km per_hawb per_kg flat …" at bounding box center [387, 233] width 58 height 26
select select "per_shipment"
click at [358, 221] on select "gross_weight volumetric_weight per_shipment per_bl per_km per_hawb per_kg flat …" at bounding box center [387, 233] width 58 height 26
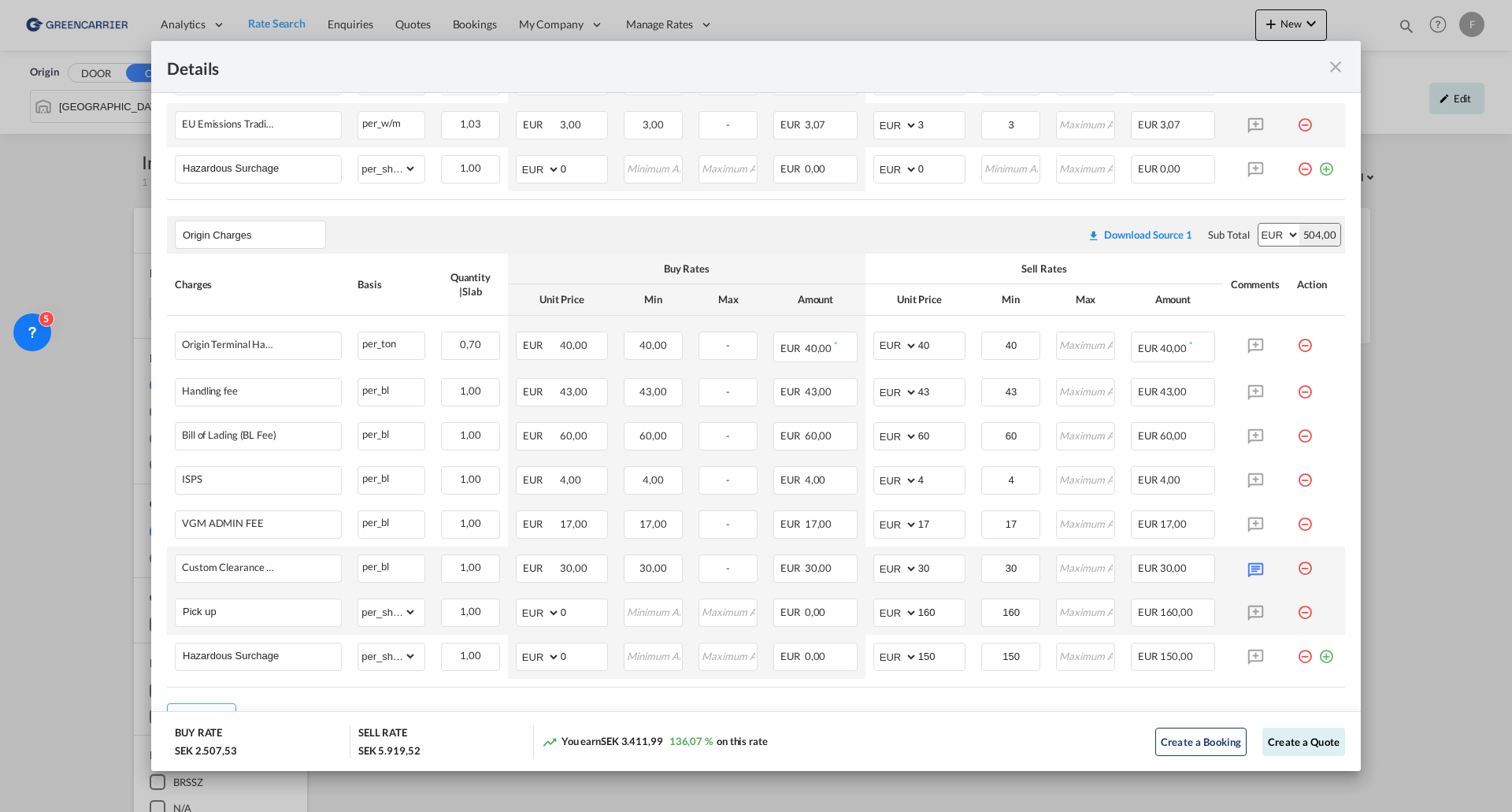
scroll to position [445, 0]
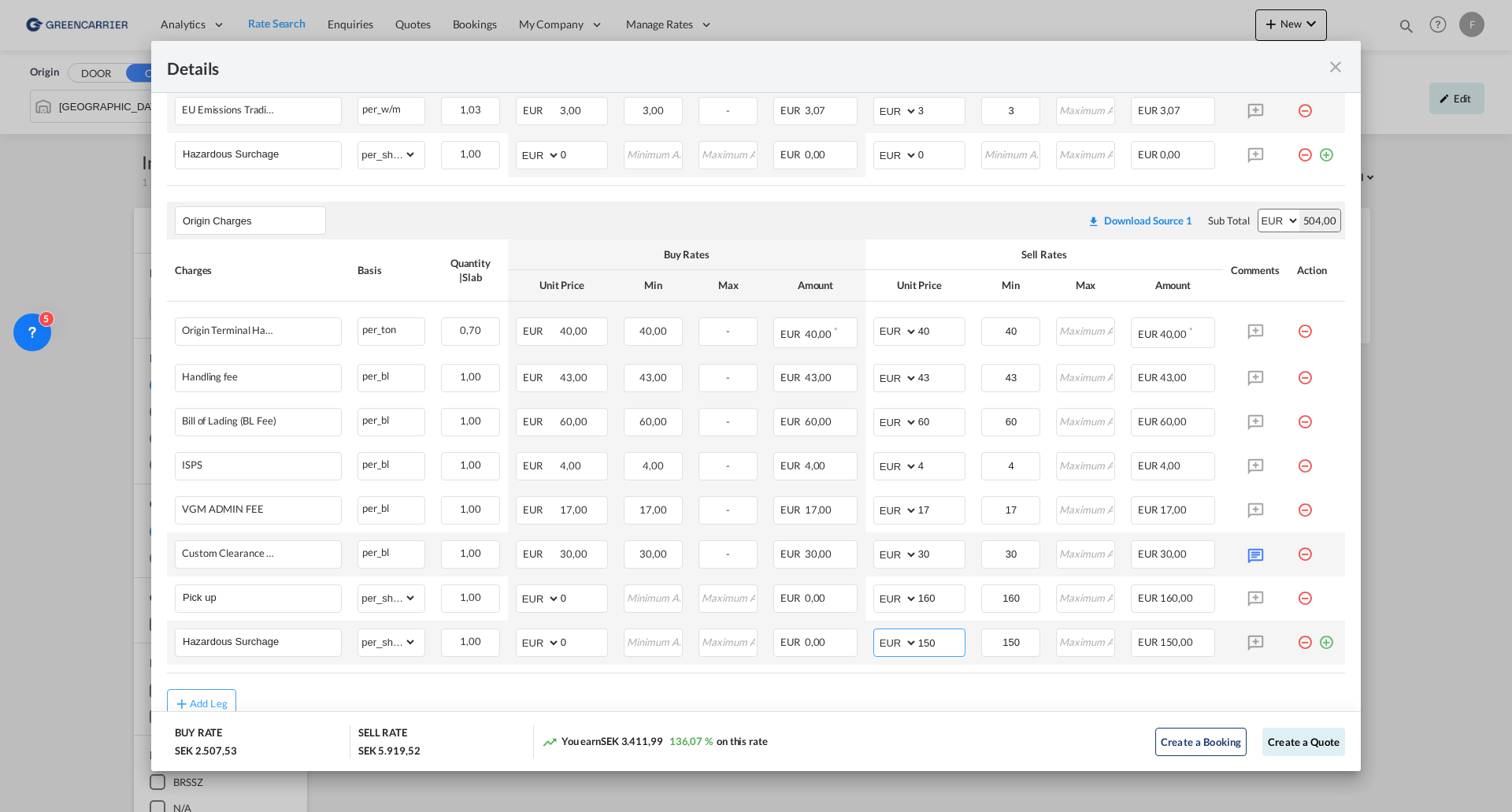
drag, startPoint x: 934, startPoint y: 638, endPoint x: 914, endPoint y: 646, distance: 21.5
click at [919, 433] on input "150" at bounding box center [942, 641] width 47 height 24
type input "120"
click at [935, 160] on input "0" at bounding box center [942, 154] width 47 height 24
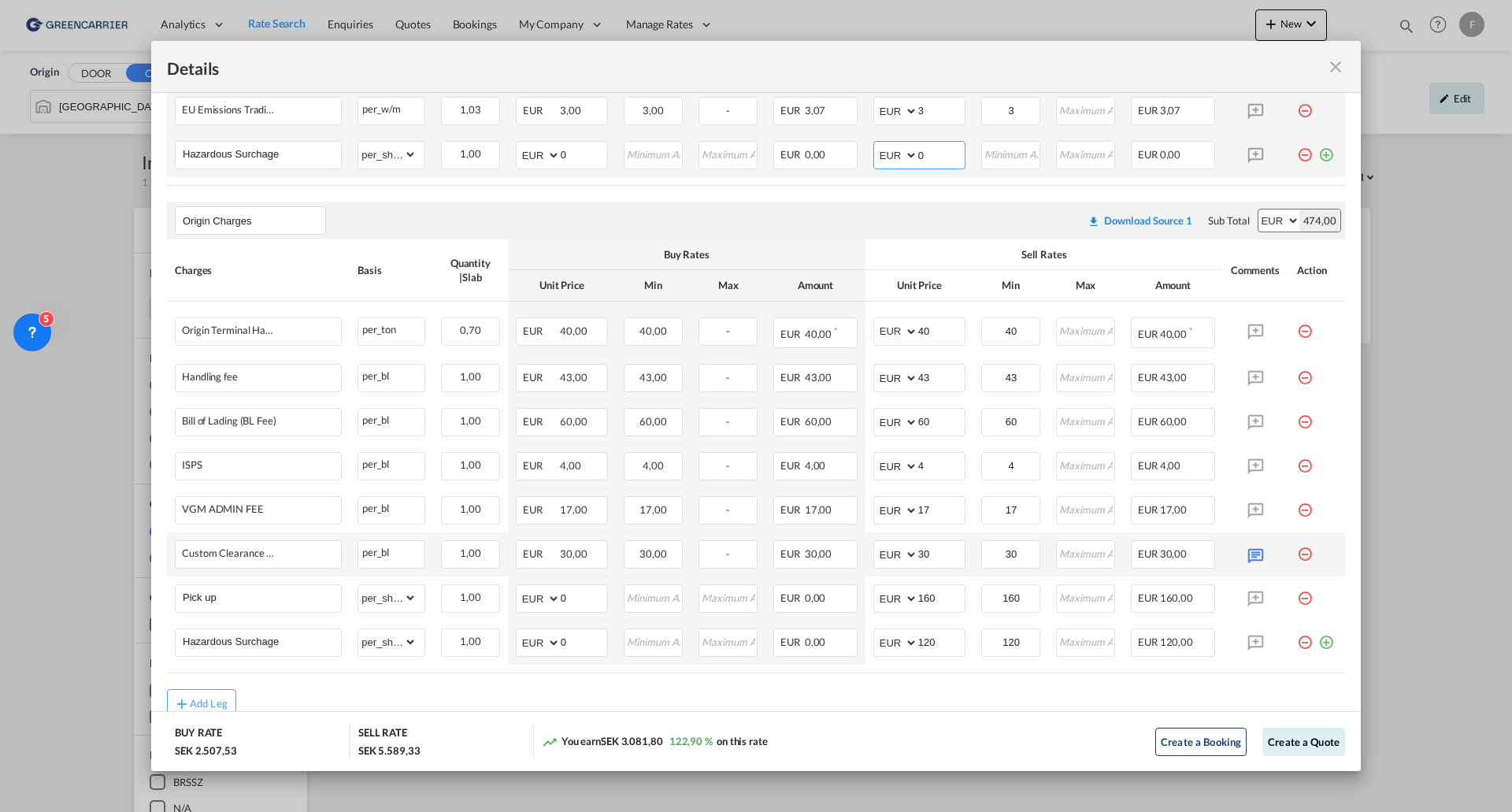
drag, startPoint x: 937, startPoint y: 156, endPoint x: 909, endPoint y: 159, distance: 28.2
click at [909, 159] on md-input-container "AED AFN ALL AMD ANG AOA ARS AUD AWG AZN BAM BBD BDT BGN BHD BIF BMD BND BOB BRL…" at bounding box center [920, 155] width 92 height 28
click at [935, 157] on input "0" at bounding box center [942, 154] width 47 height 24
drag, startPoint x: 935, startPoint y: 157, endPoint x: 886, endPoint y: 164, distance: 49.5
click at [886, 164] on md-input-container "AED AFN ALL AMD ANG AOA ARS AUD AWG AZN BAM BBD BDT BGN BHD BIF BMD BND BOB BRL…" at bounding box center [920, 155] width 92 height 28
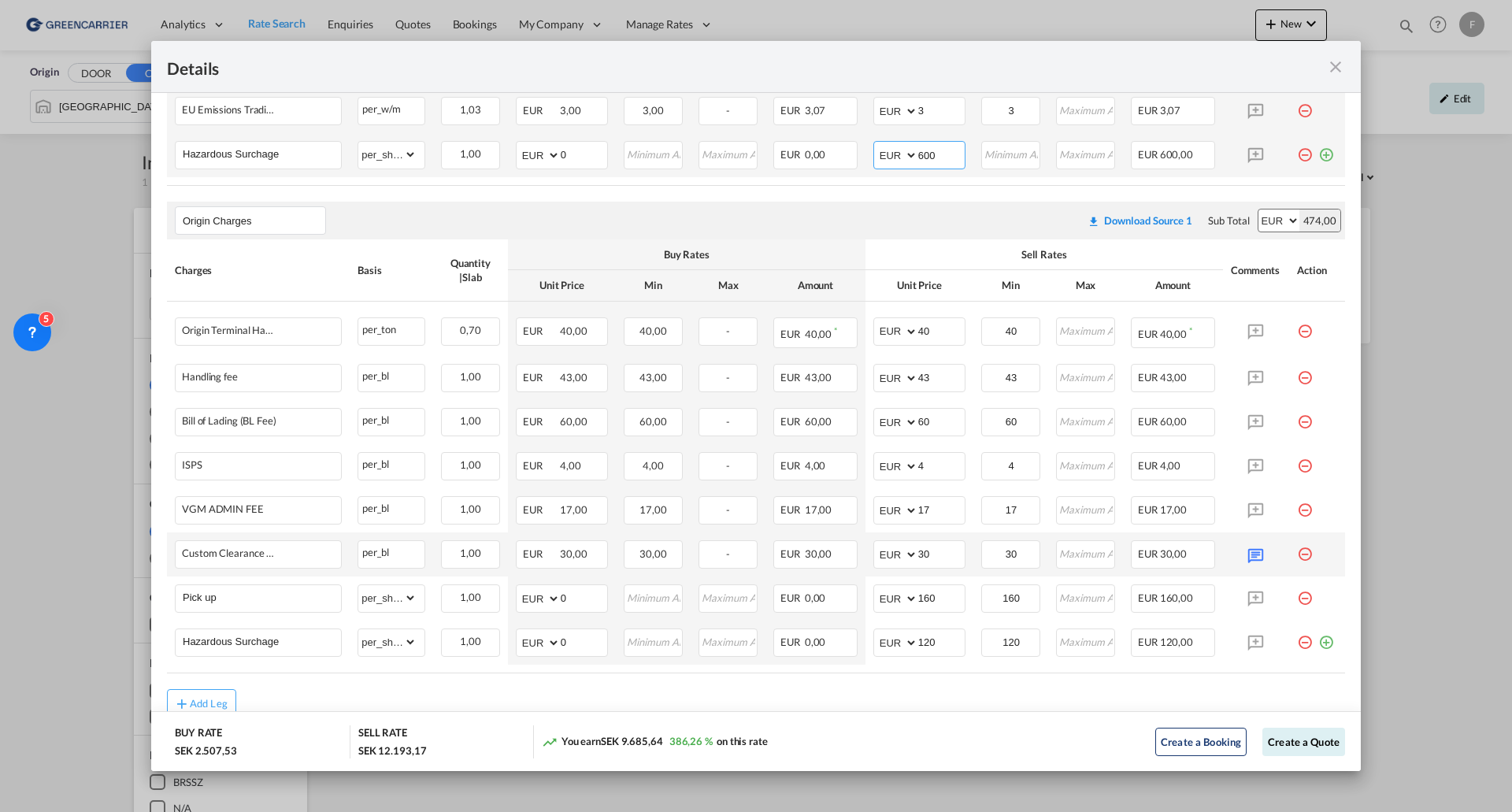
type input "600"
click at [296, 156] on input "Hazardous Surchage" at bounding box center [261, 154] width 158 height 24
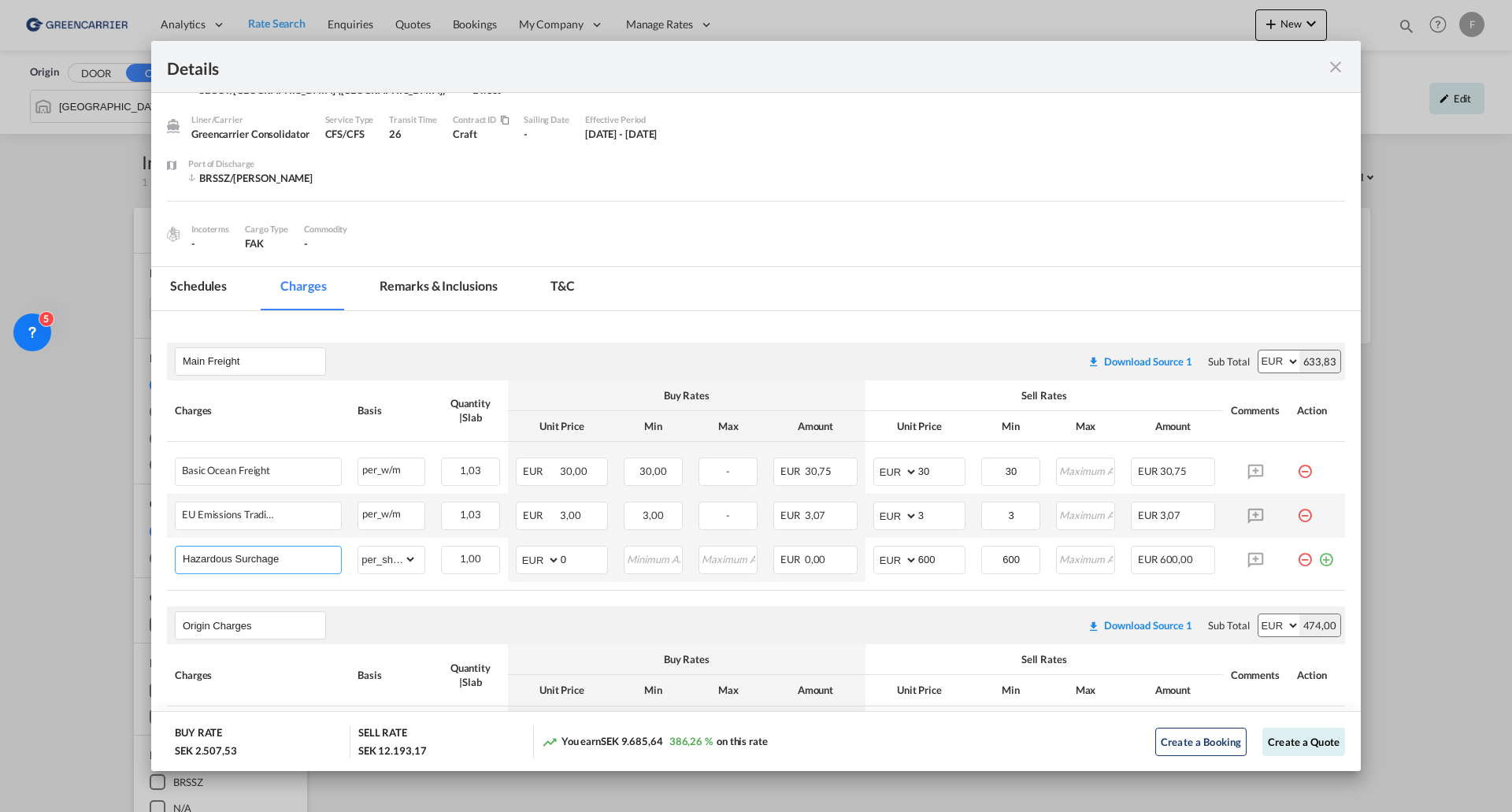
scroll to position [0, 0]
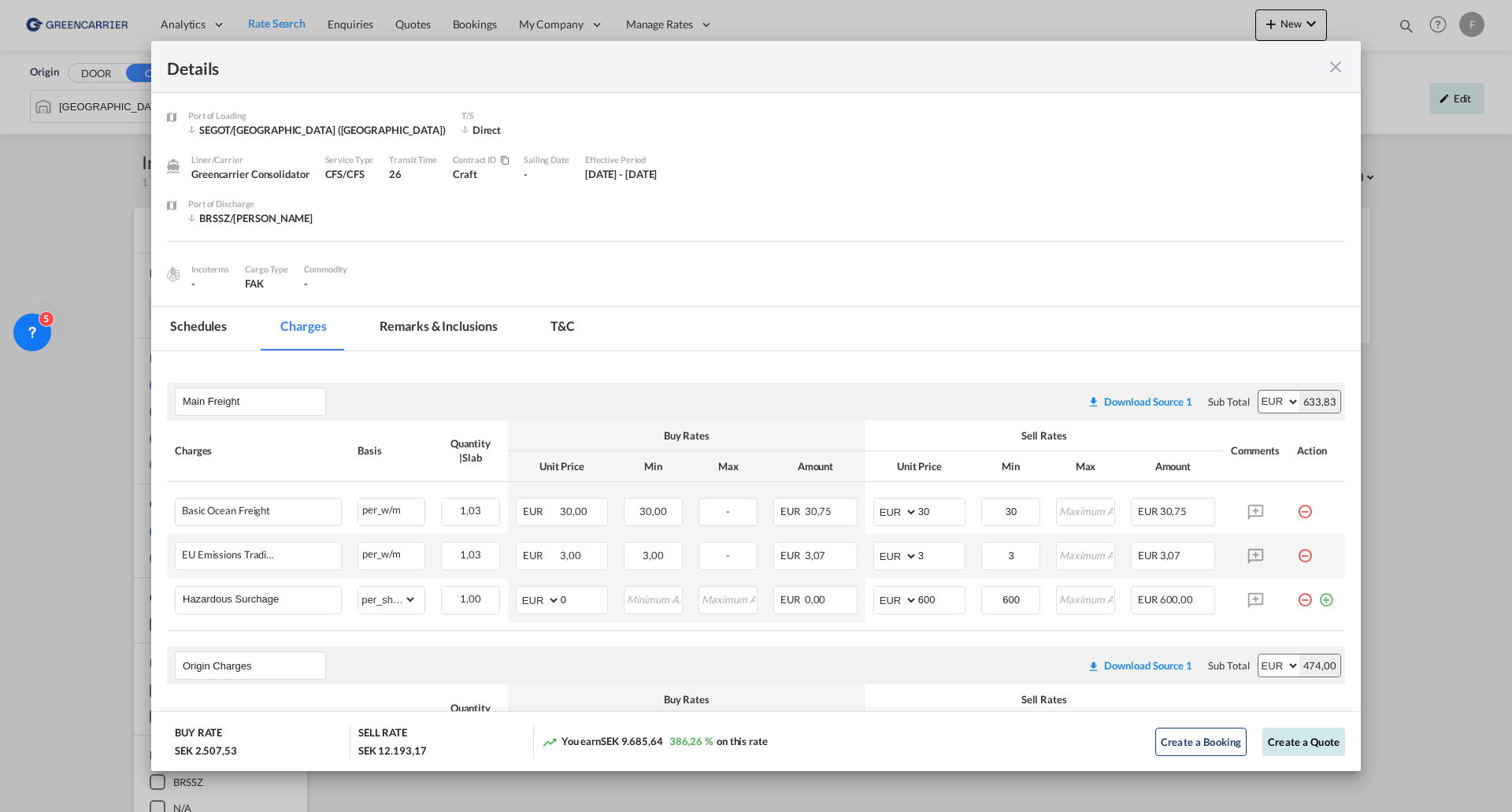
click at [1007, 433] on button "Create a Quote" at bounding box center [1305, 742] width 83 height 28
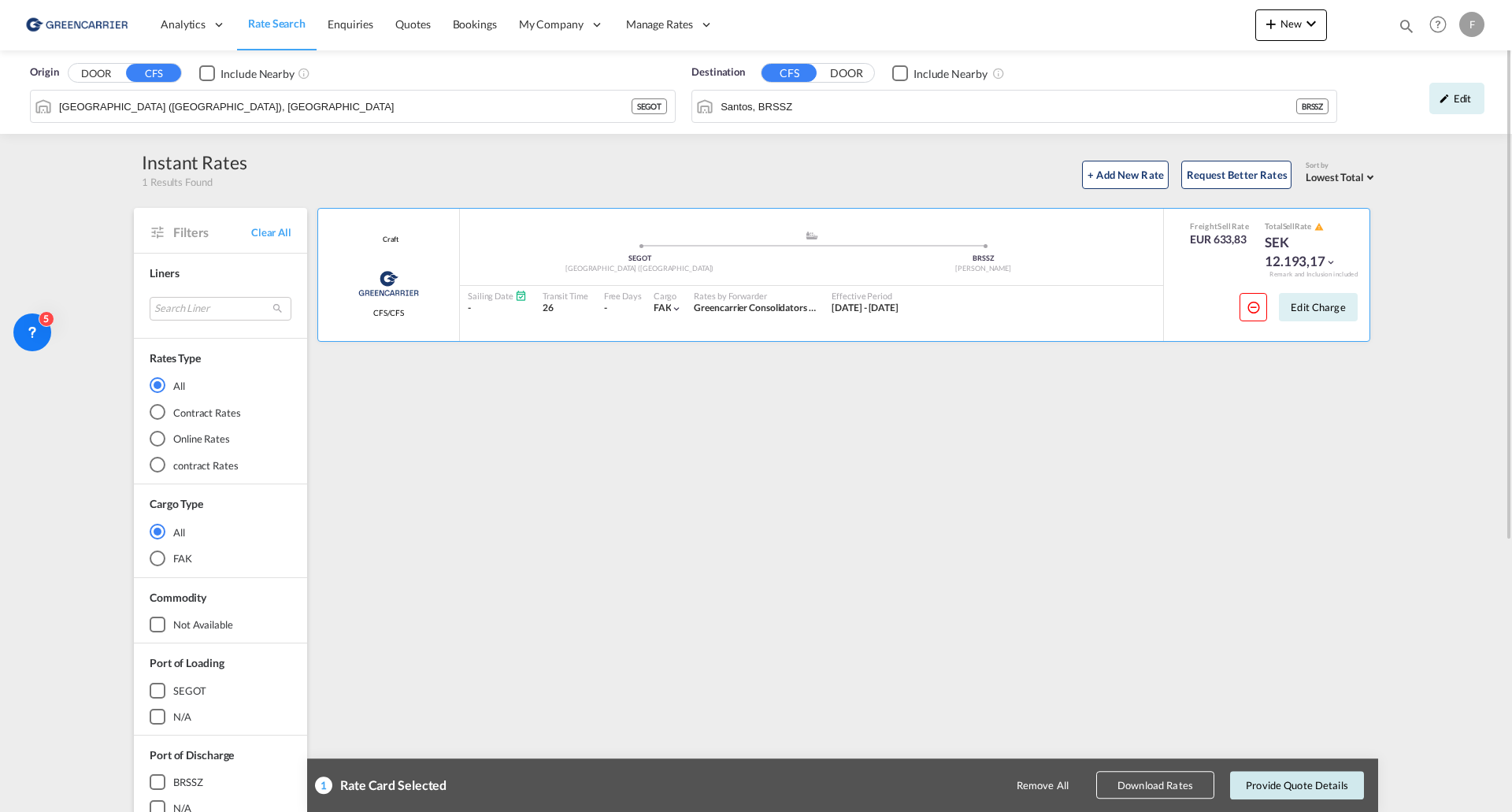
click at [1007, 433] on button "Provide Quote Details" at bounding box center [1298, 786] width 134 height 28
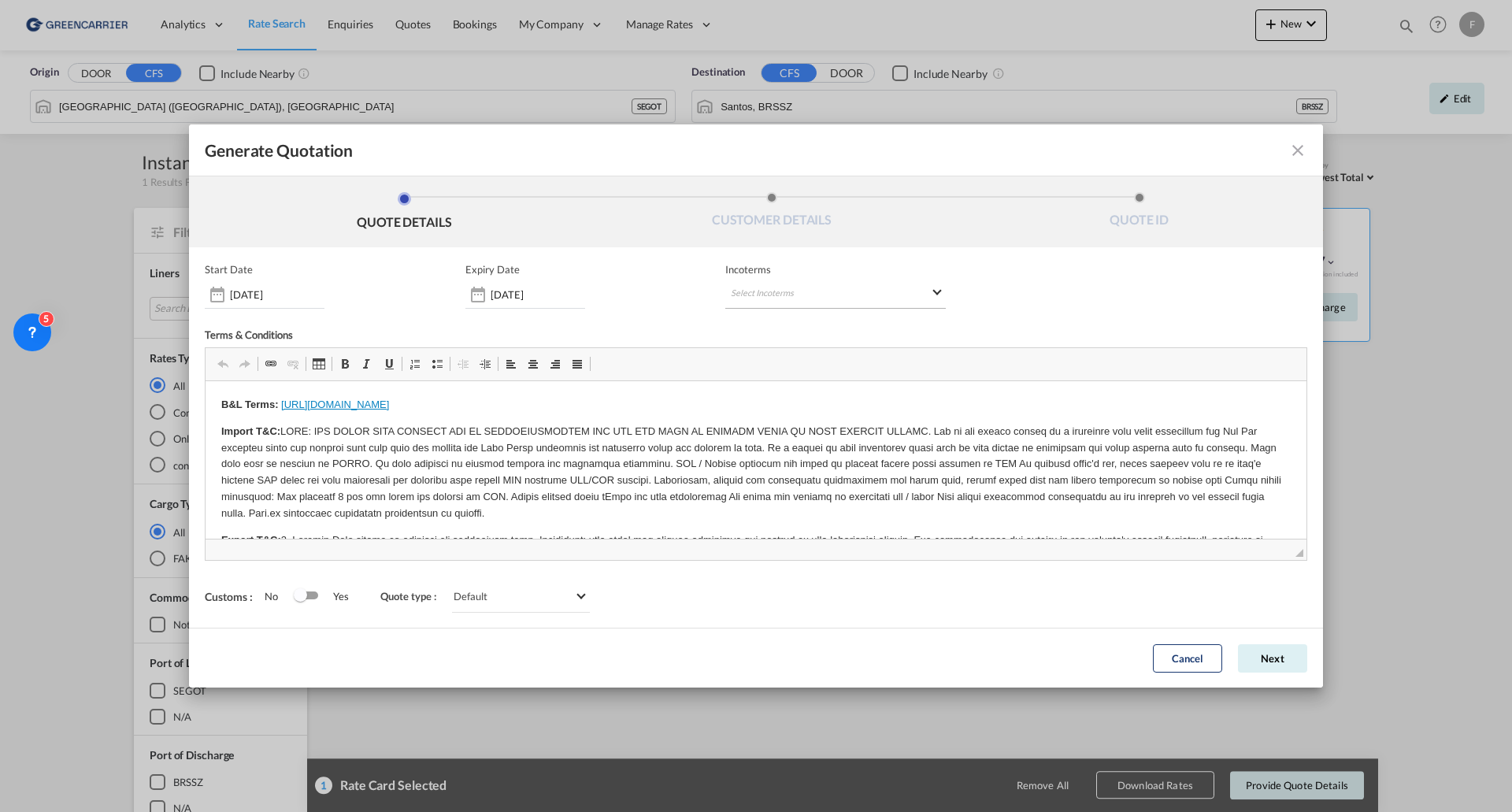
click at [798, 289] on md-select "Select Incoterms CIF - import Cost,Insurance and Freight CFR - import Cost and …" at bounding box center [836, 295] width 221 height 28
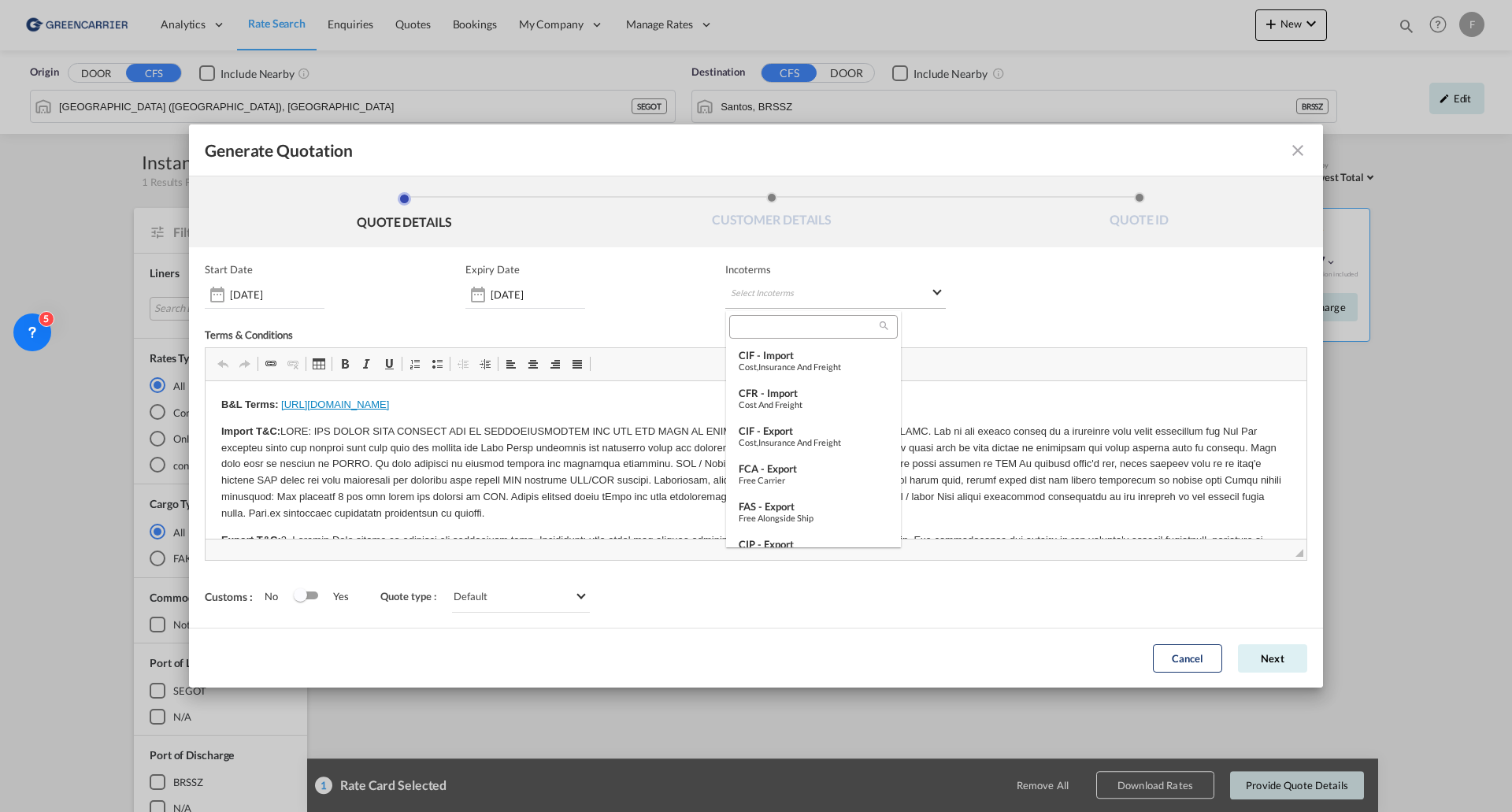
type md-option "[object Object]"
click at [801, 433] on div "Ex Works" at bounding box center [814, 458] width 150 height 11
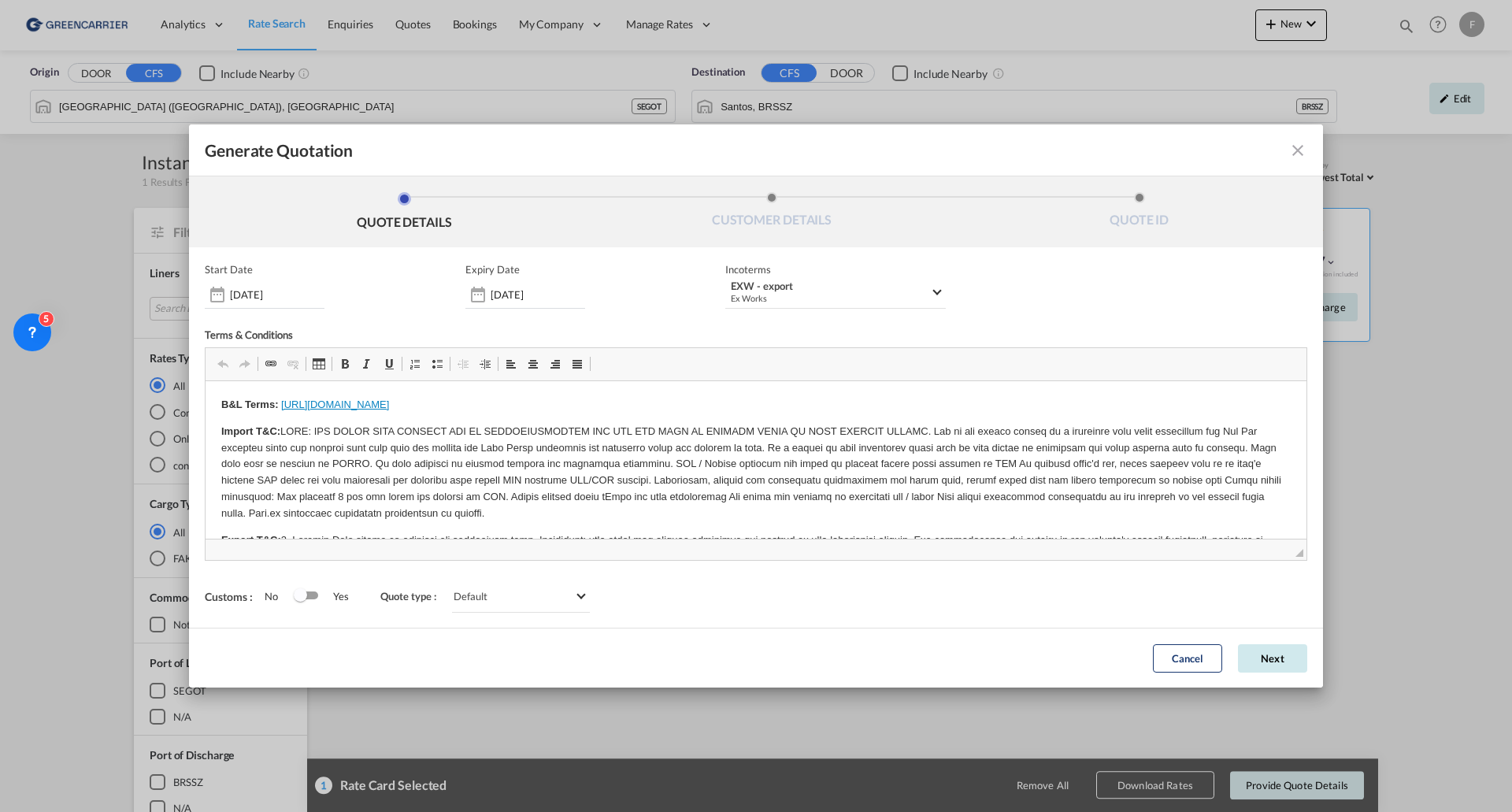
click at [1007, 433] on button "Next" at bounding box center [1273, 658] width 70 height 28
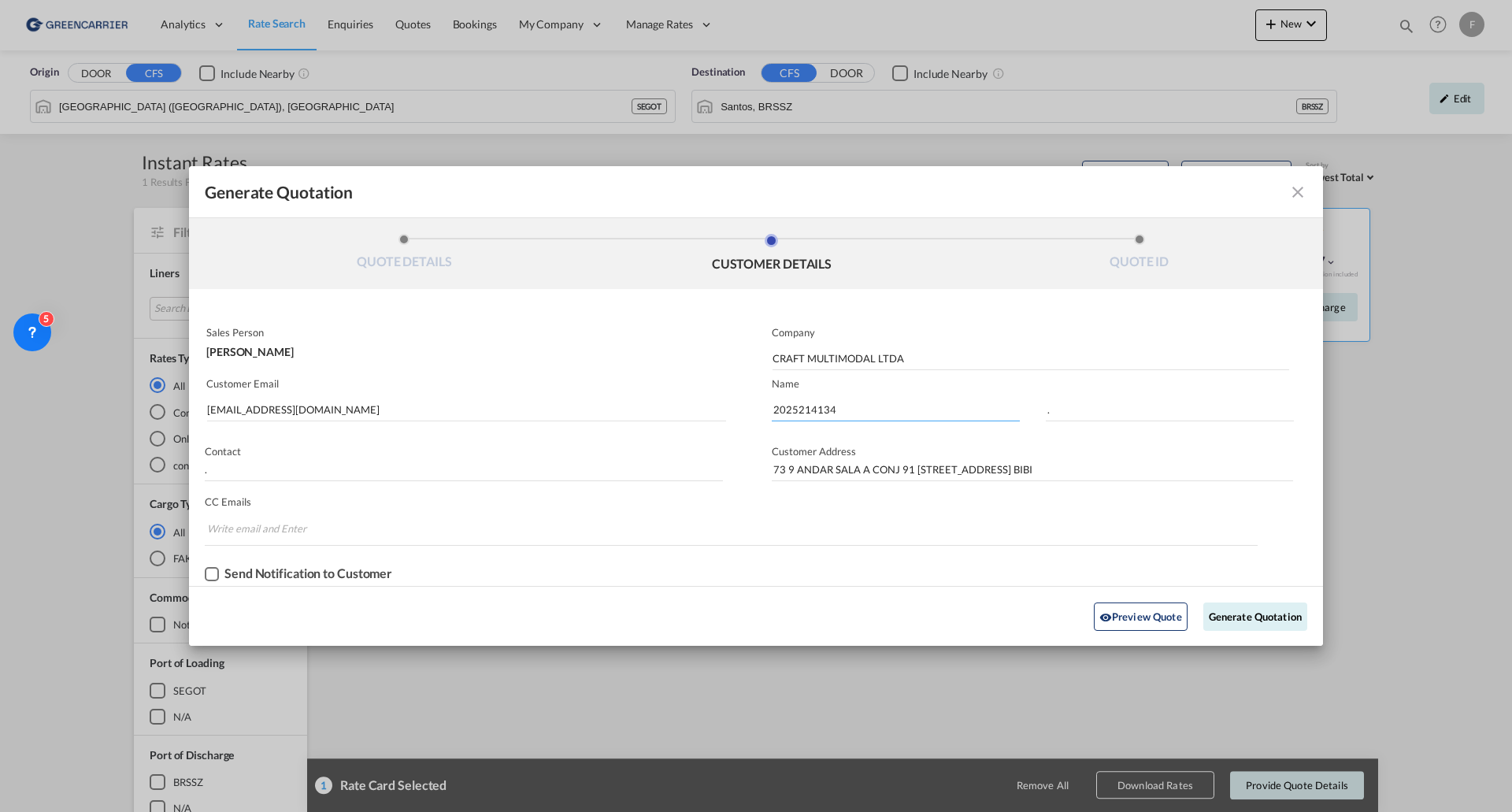
click at [801, 408] on input "2025214134" at bounding box center [896, 410] width 248 height 24
paste input "565"
type input "2025214565"
click at [1007, 433] on button "Generate Quotation" at bounding box center [1256, 617] width 104 height 28
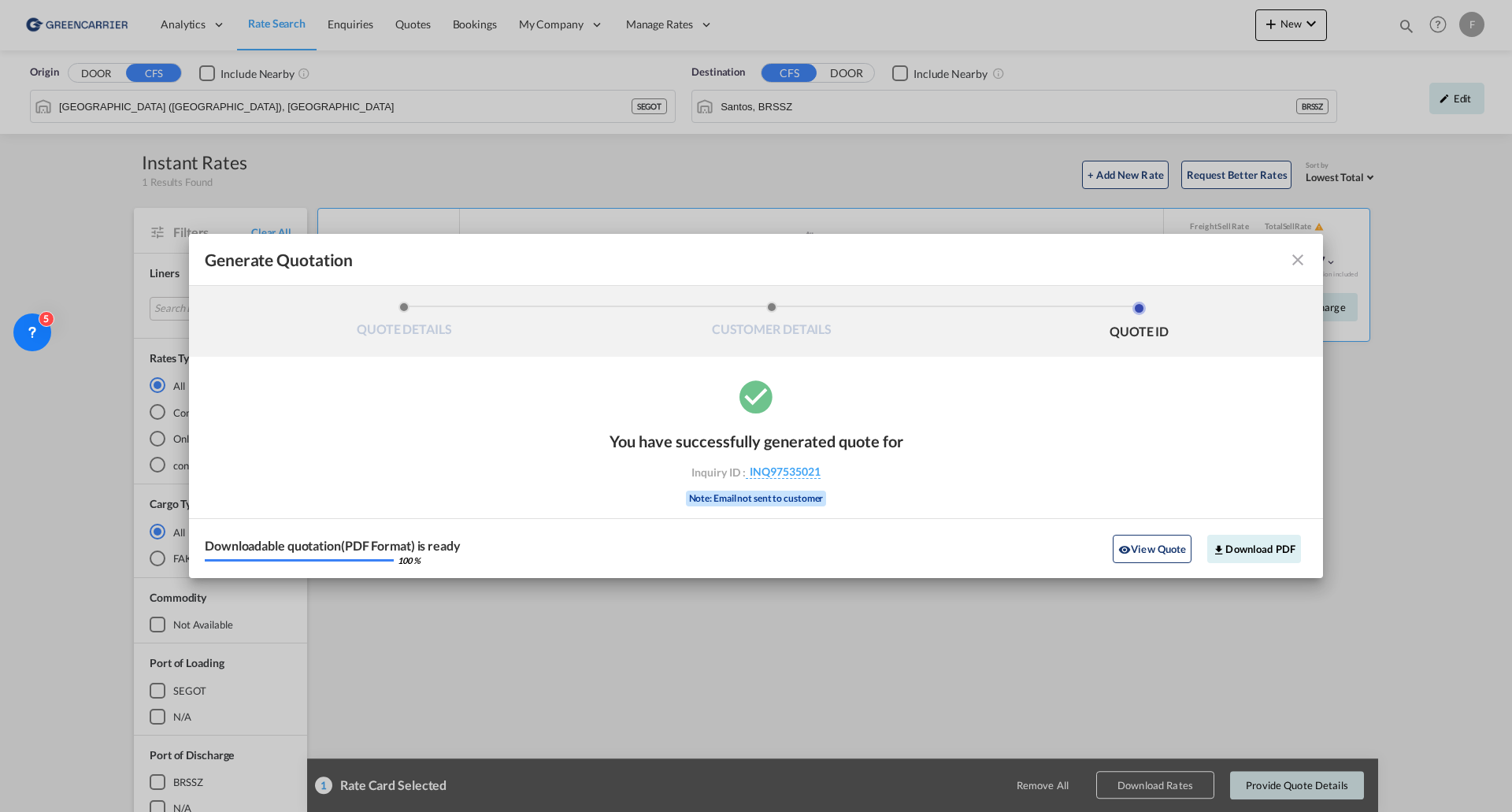
click at [923, 433] on div "You have successfully generated quote for Inquiry ID : INQ97535021 Note: Email …" at bounding box center [756, 477] width 1134 height 201
click at [1007, 433] on button "Download PDF" at bounding box center [1254, 549] width 94 height 28
click at [1007, 263] on md-icon "icon-close fg-AAA8AD cursor m-0" at bounding box center [1298, 259] width 19 height 19
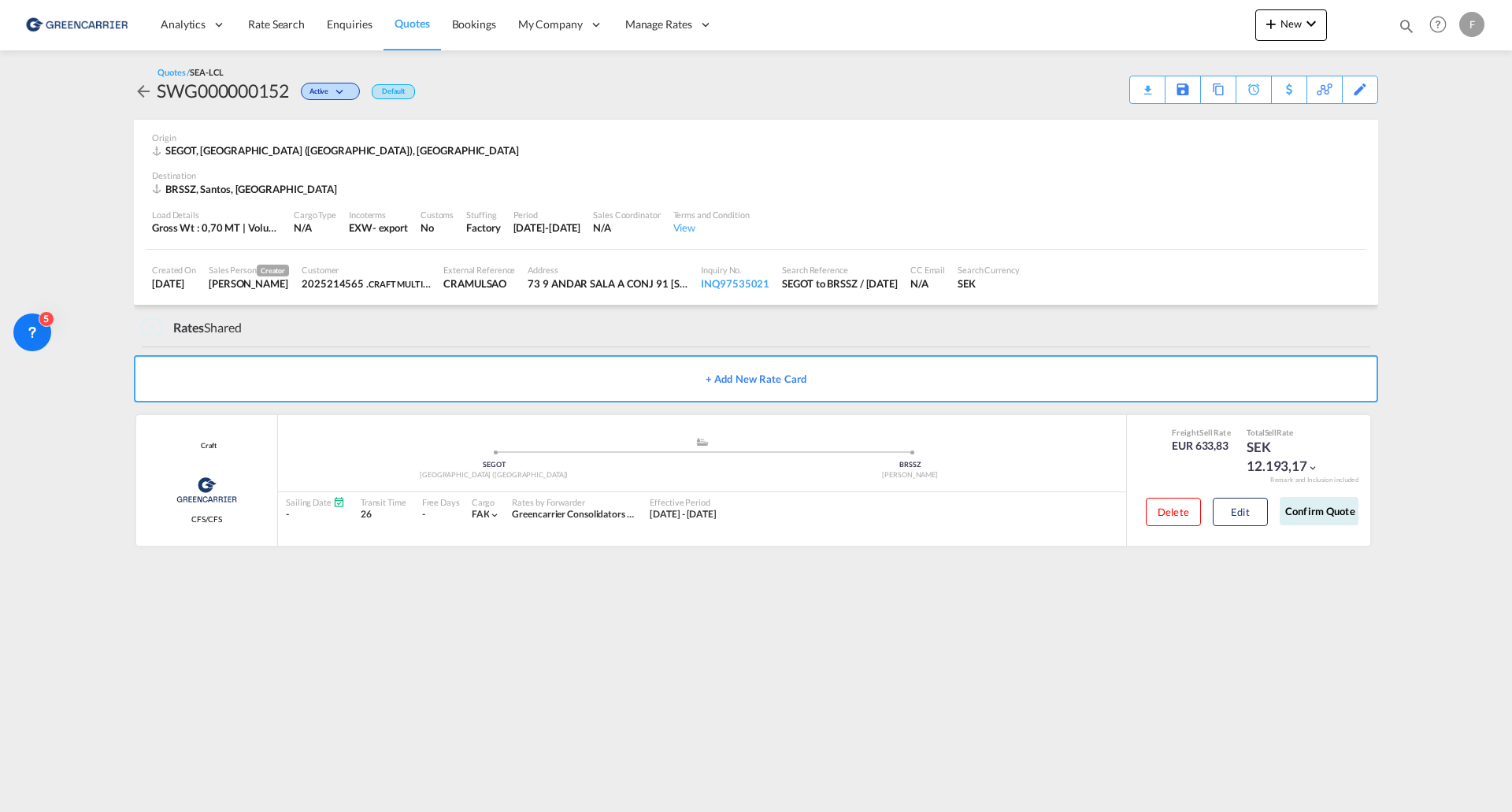
drag, startPoint x: 275, startPoint y: 17, endPoint x: 1508, endPoint y: 381, distance: 1285.6
click at [275, 17] on span "Rate Search" at bounding box center [276, 25] width 56 height 16
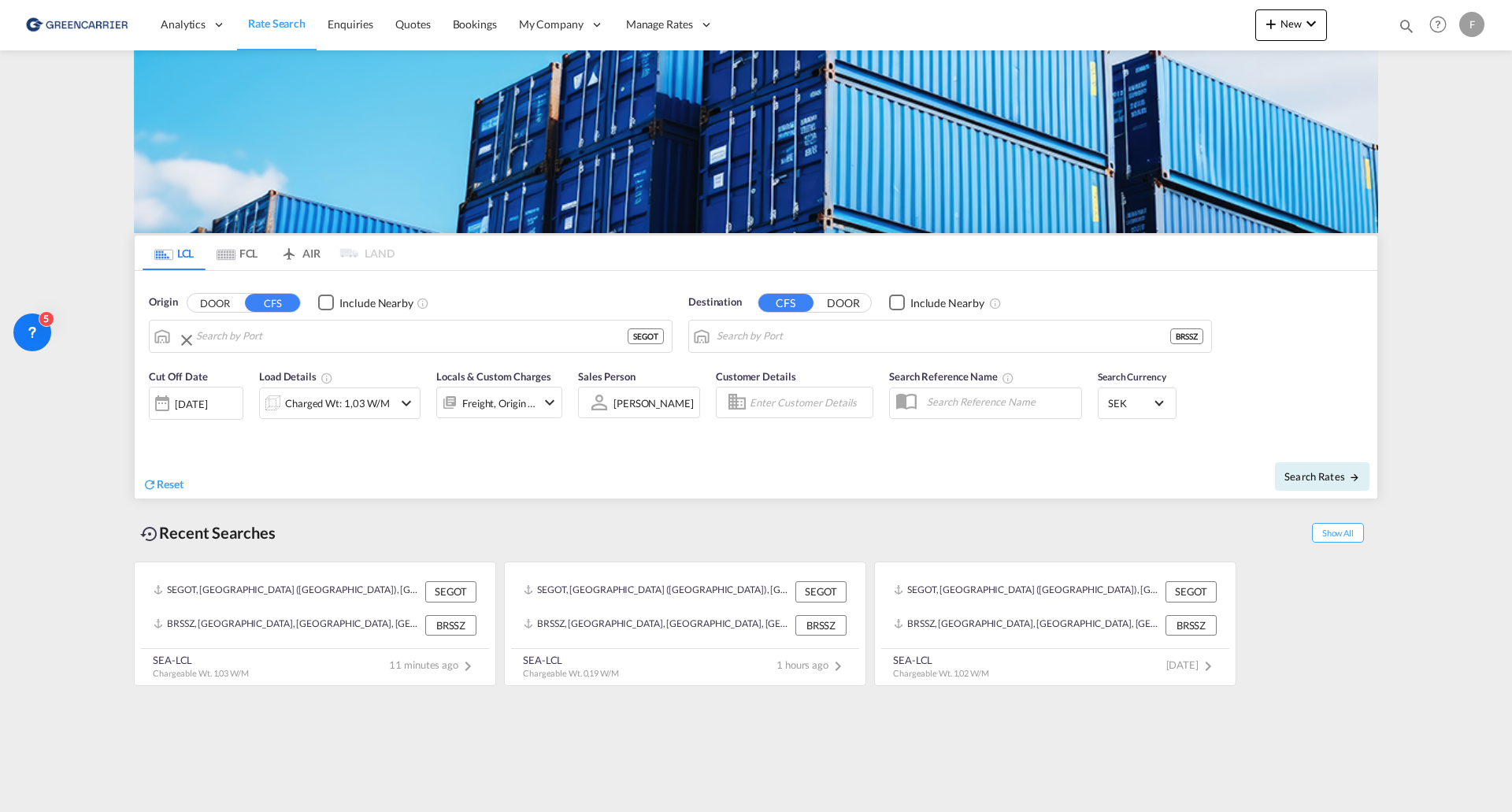
type input "[GEOGRAPHIC_DATA] ([GEOGRAPHIC_DATA]), [GEOGRAPHIC_DATA]"
type input "Santos, BRSSZ"
click at [333, 406] on div "Charged Wt: 1,03 W/M" at bounding box center [337, 402] width 105 height 22
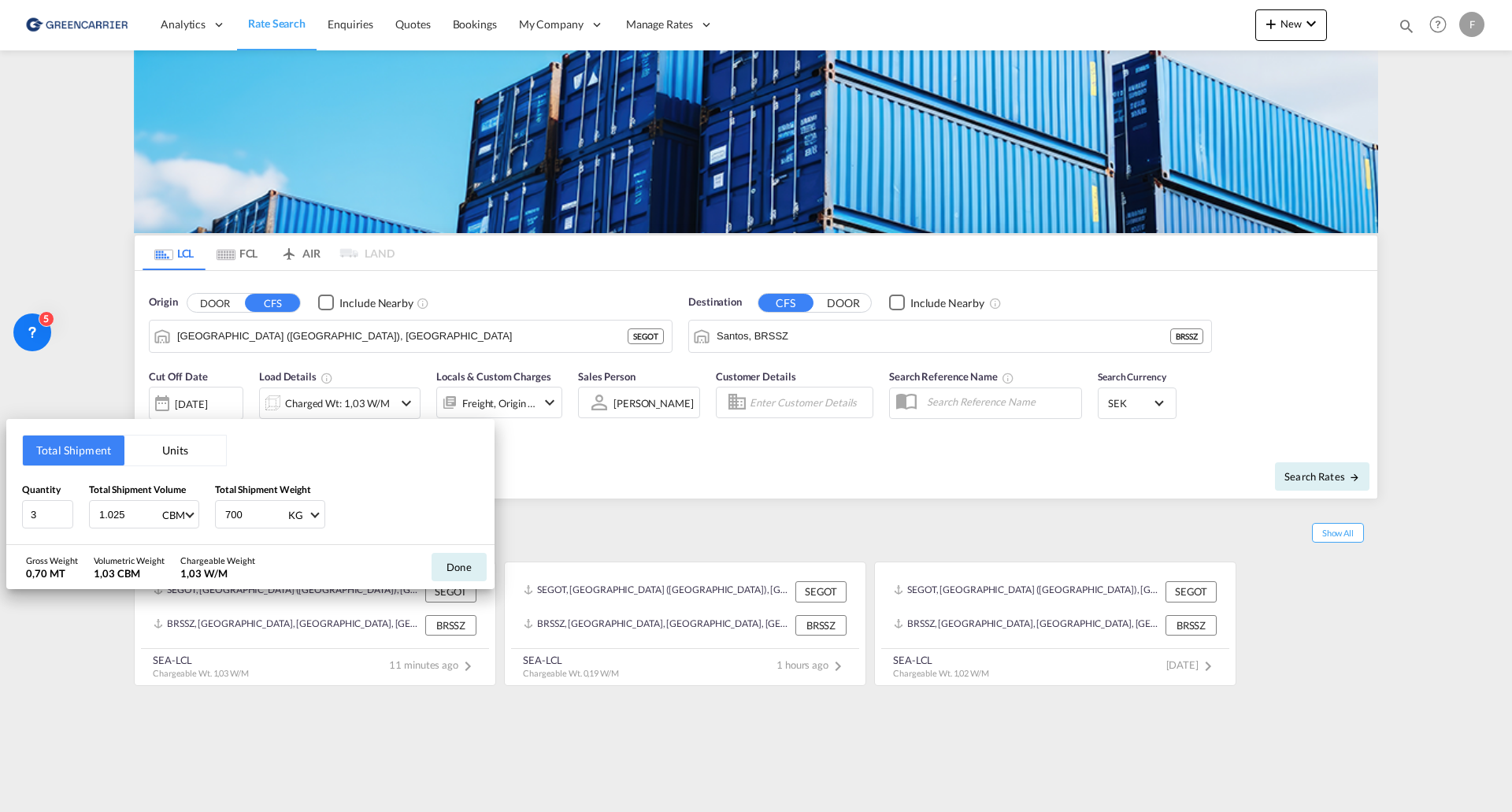
drag, startPoint x: 127, startPoint y: 511, endPoint x: 0, endPoint y: 515, distance: 127.1
click at [0, 433] on div "Total Shipment Units Quantity 3 Total Shipment Volume 1.025 CBM CBM CFT Total S…" at bounding box center [756, 406] width 1512 height 812
click at [138, 433] on input "1.025" at bounding box center [129, 515] width 63 height 26
drag, startPoint x: 138, startPoint y: 514, endPoint x: 0, endPoint y: 521, distance: 138.2
click at [0, 433] on div "Total Shipment Units Quantity 3 Total Shipment Volume 1.025 CBM CBM CFT Total S…" at bounding box center [756, 406] width 1512 height 812
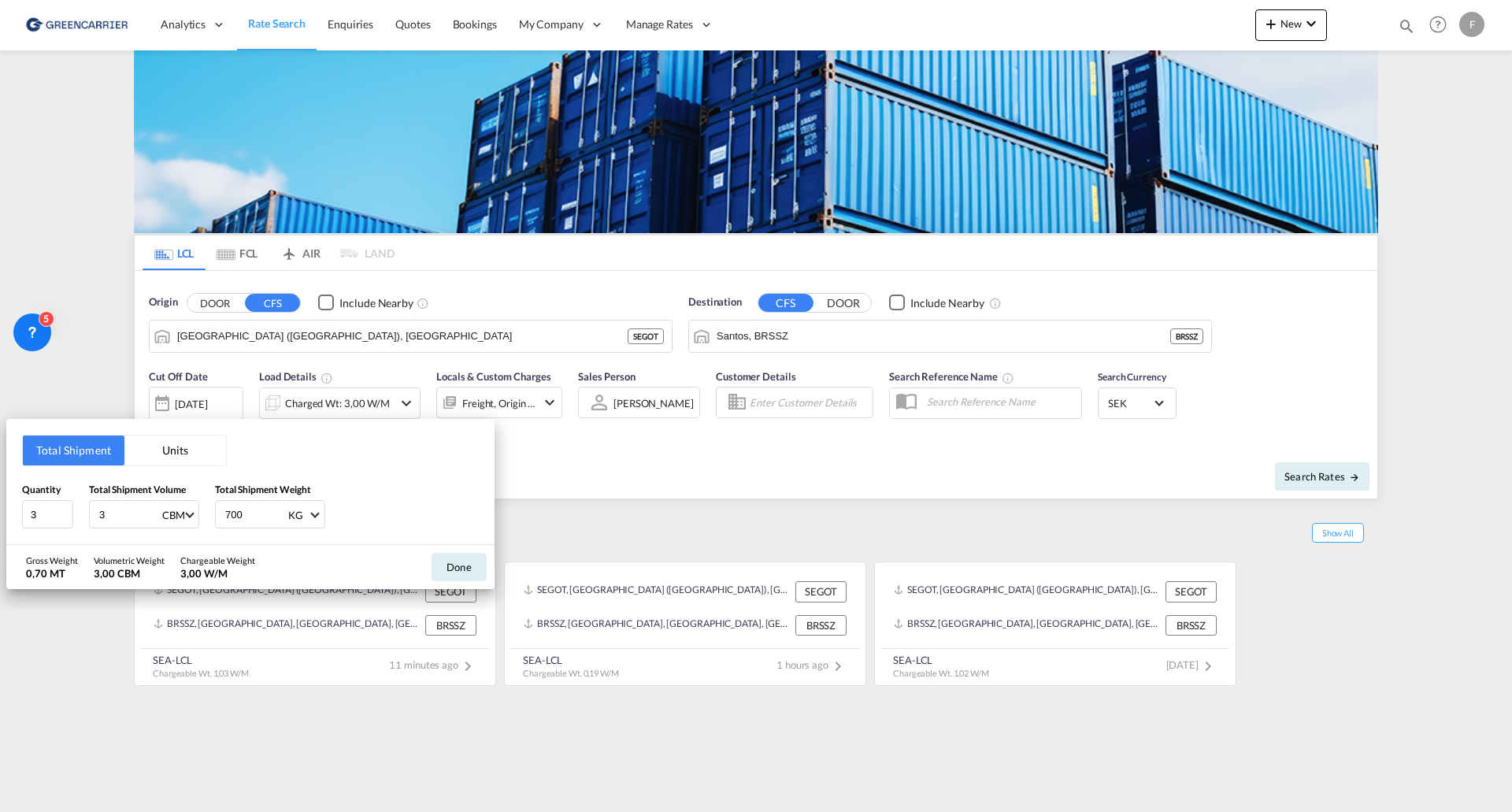
type input "3"
type input "699"
click at [455, 433] on button "Done" at bounding box center [459, 567] width 55 height 28
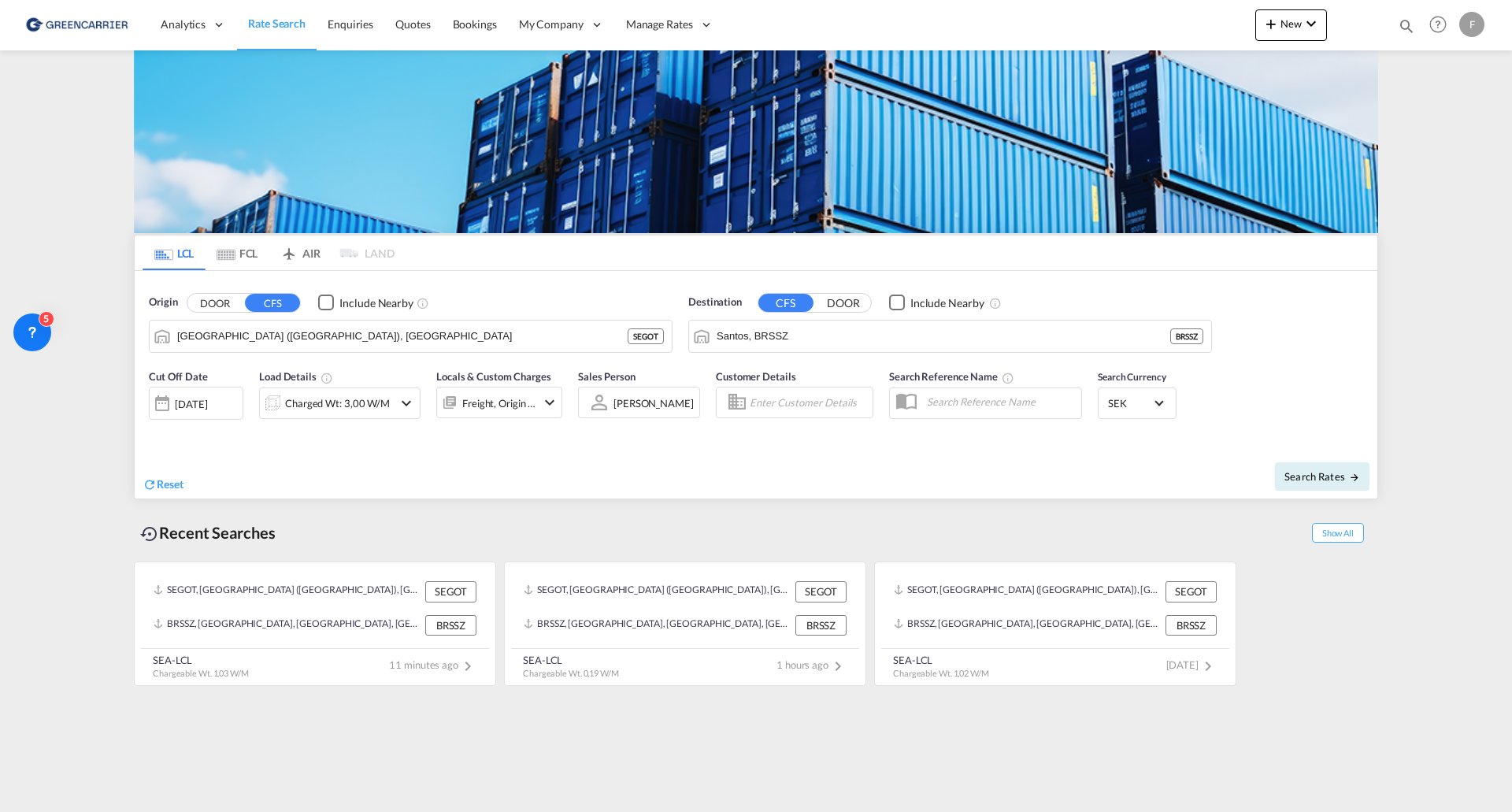
click at [784, 413] on input "Enter Customer Details" at bounding box center [809, 402] width 118 height 24
click at [806, 433] on div "2025214565 . shared@ craft .com | CRAFT MULTIMODAL LTDA | CRAMULSAO" at bounding box center [891, 447] width 299 height 52
type input "CRAFT MULTIMODAL LTDA, 2025214565 ., [EMAIL_ADDRESS][DOMAIN_NAME]"
click at [1007, 433] on span "Search Rates" at bounding box center [1323, 477] width 76 height 12
type input "SEGOT to BRSSZ / [DATE]"
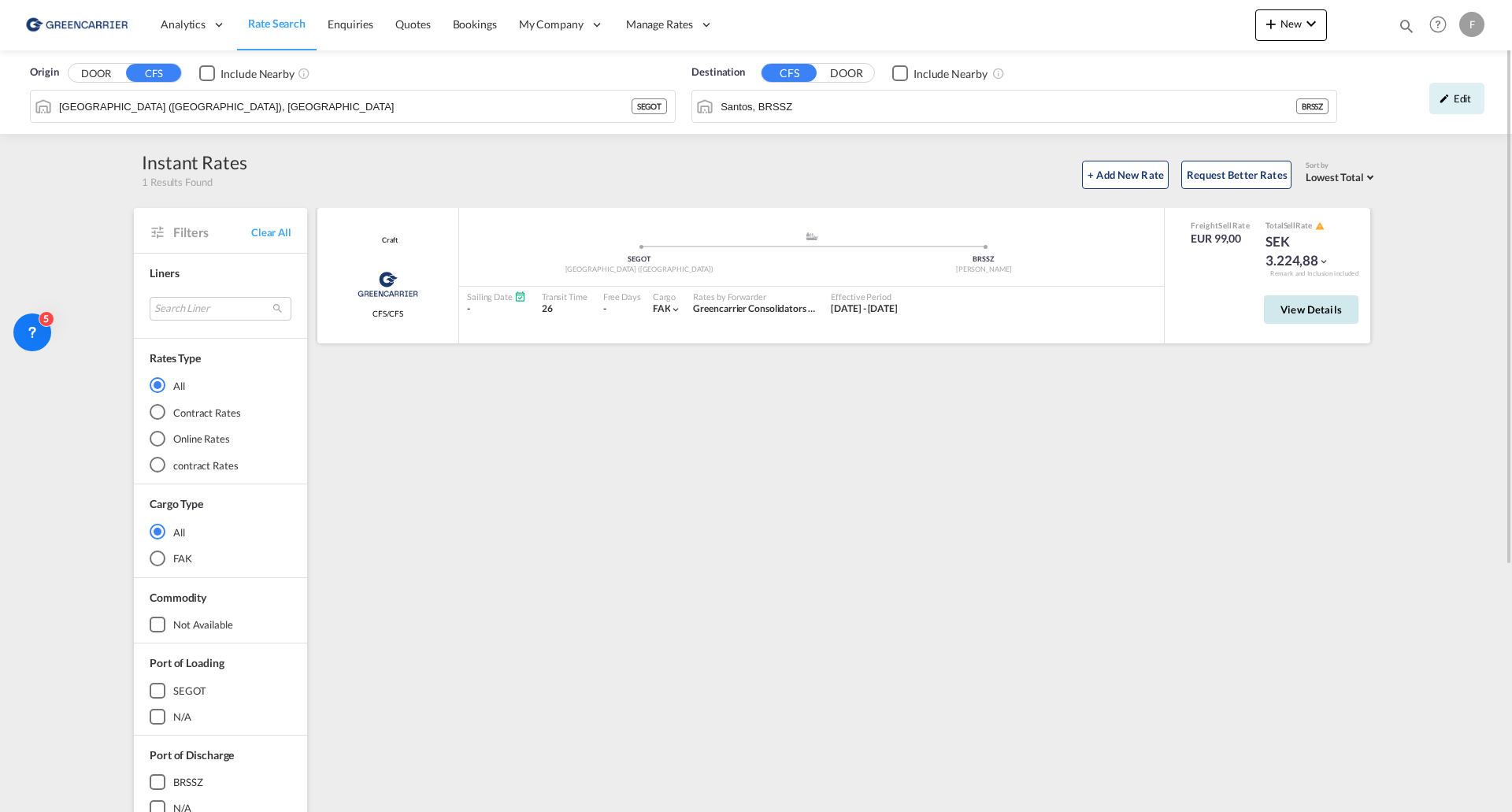
click at [1007, 310] on span "View Details" at bounding box center [1312, 310] width 62 height 12
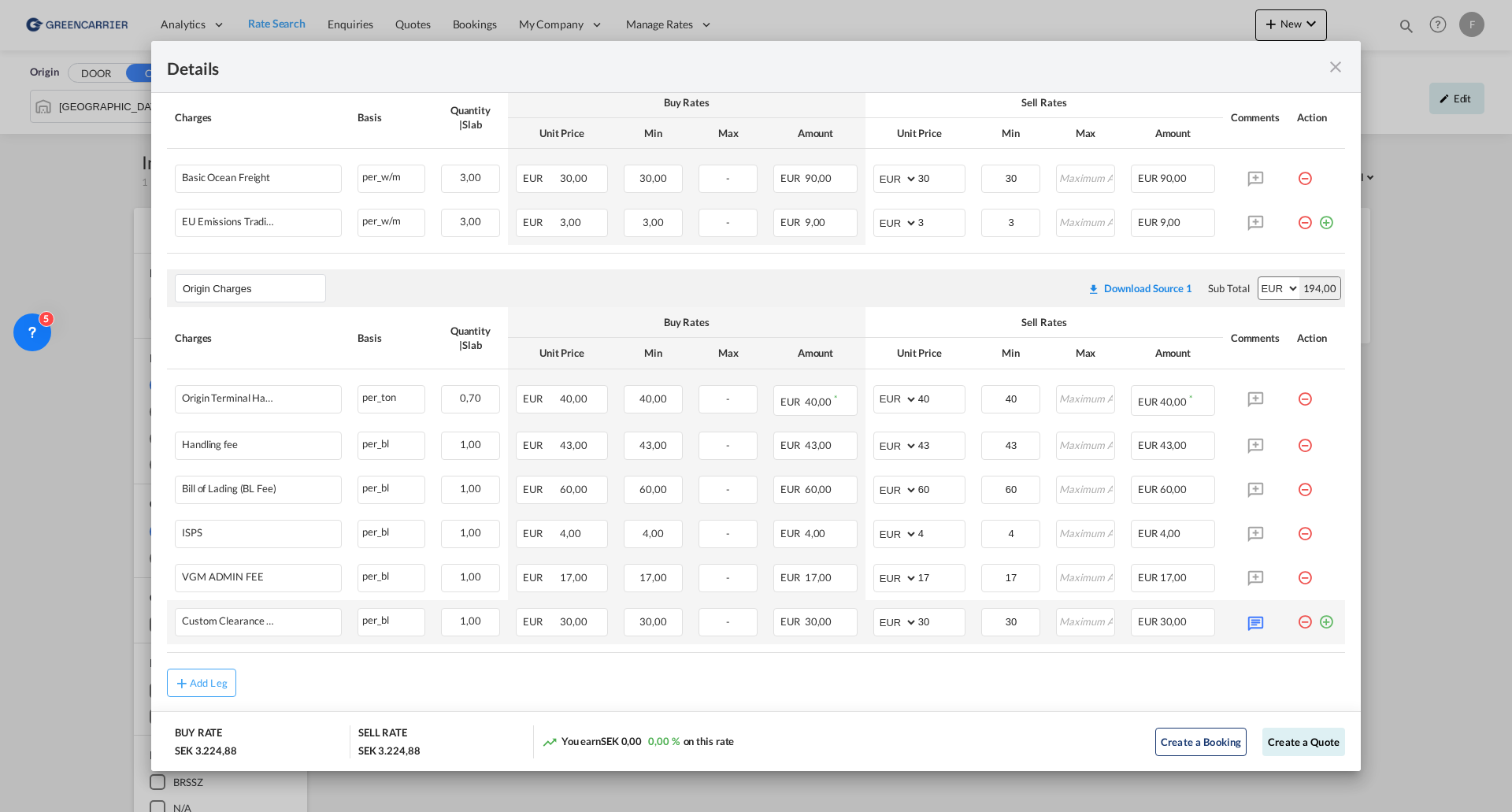
scroll to position [366, 0]
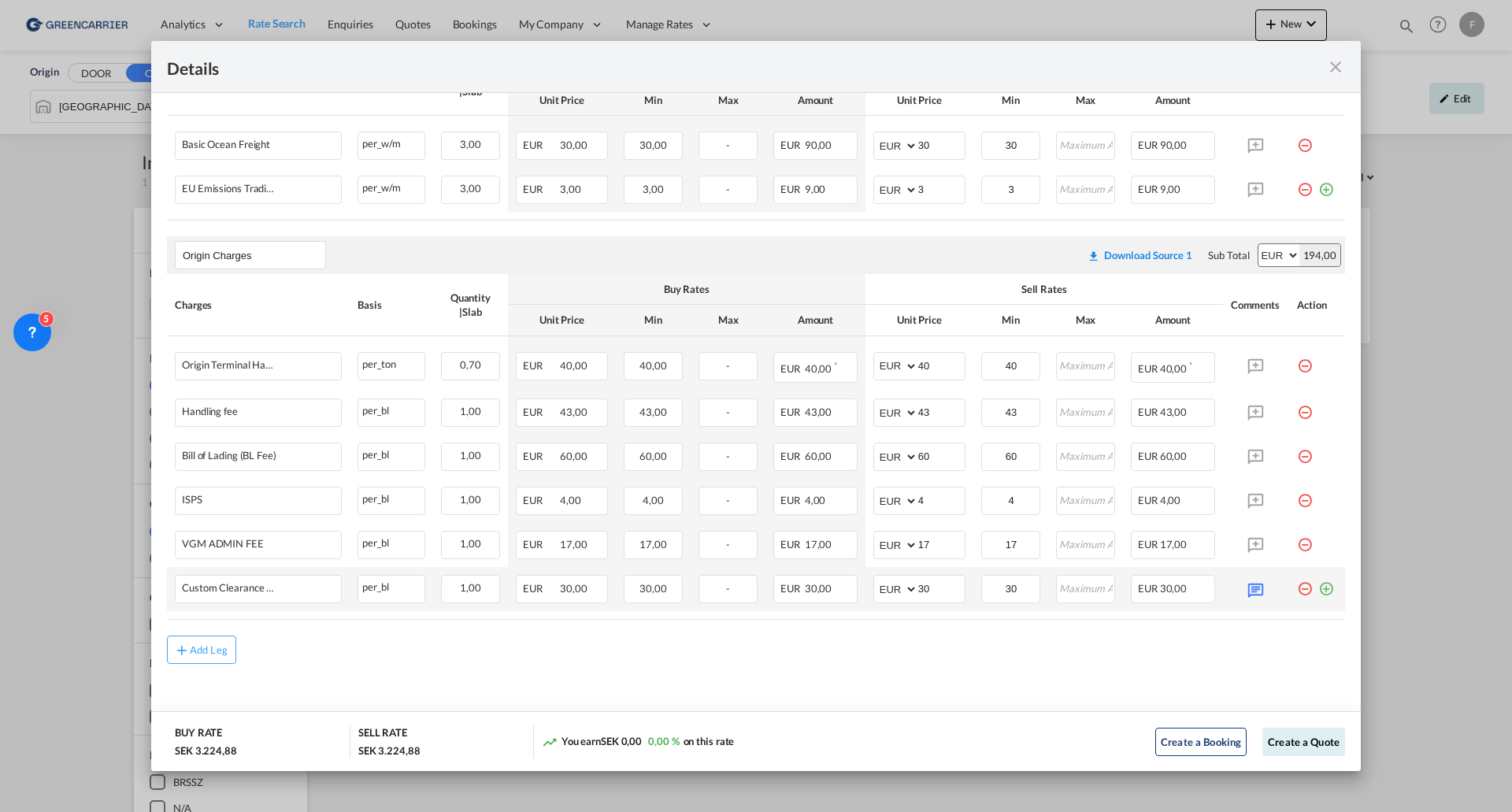
click at [1007, 433] on md-icon "icon-plus-circle-outline green-400-fg" at bounding box center [1327, 583] width 16 height 16
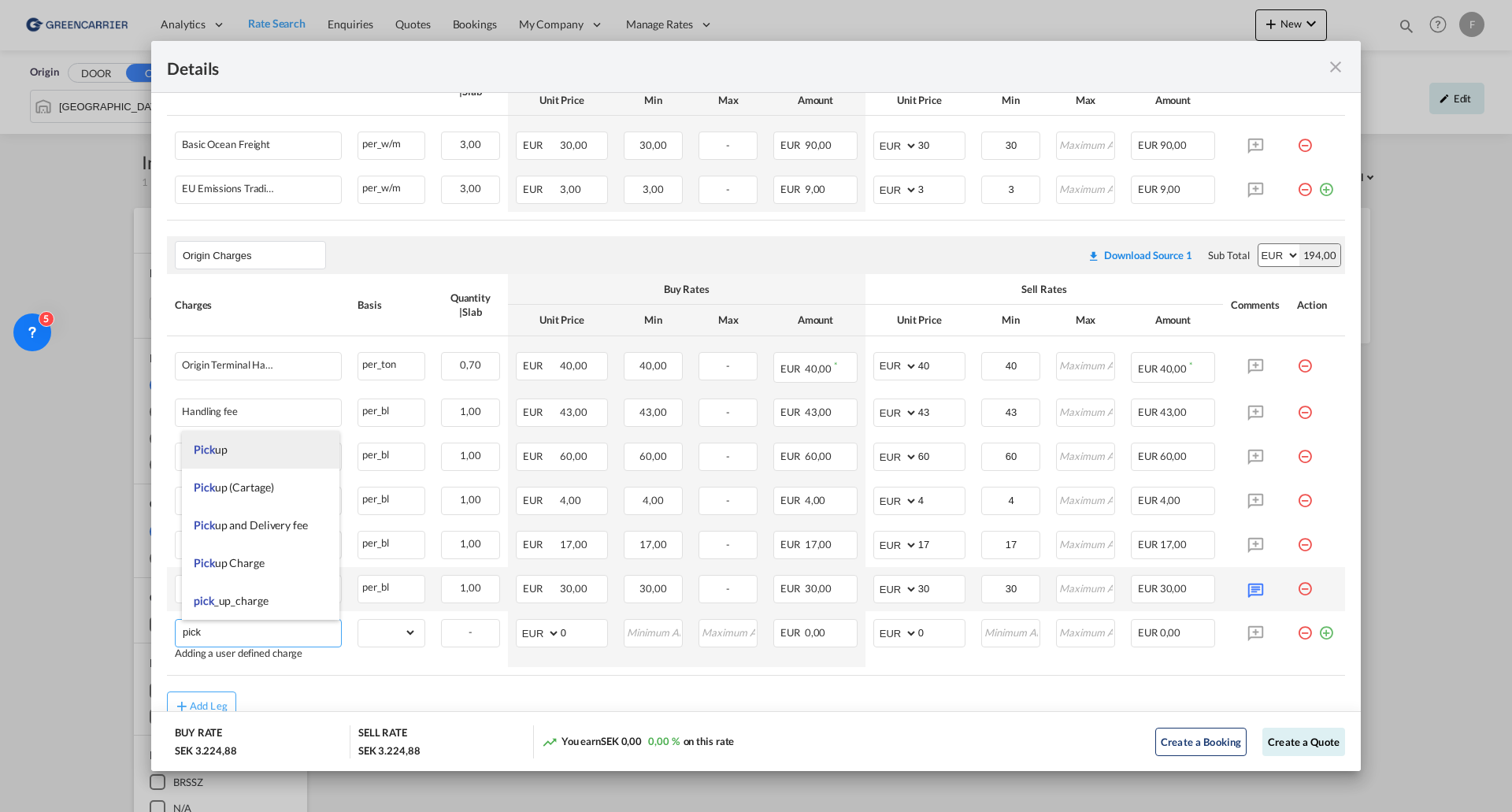
click at [237, 433] on li "Pick up" at bounding box center [260, 449] width 157 height 38
type input "Pick up"
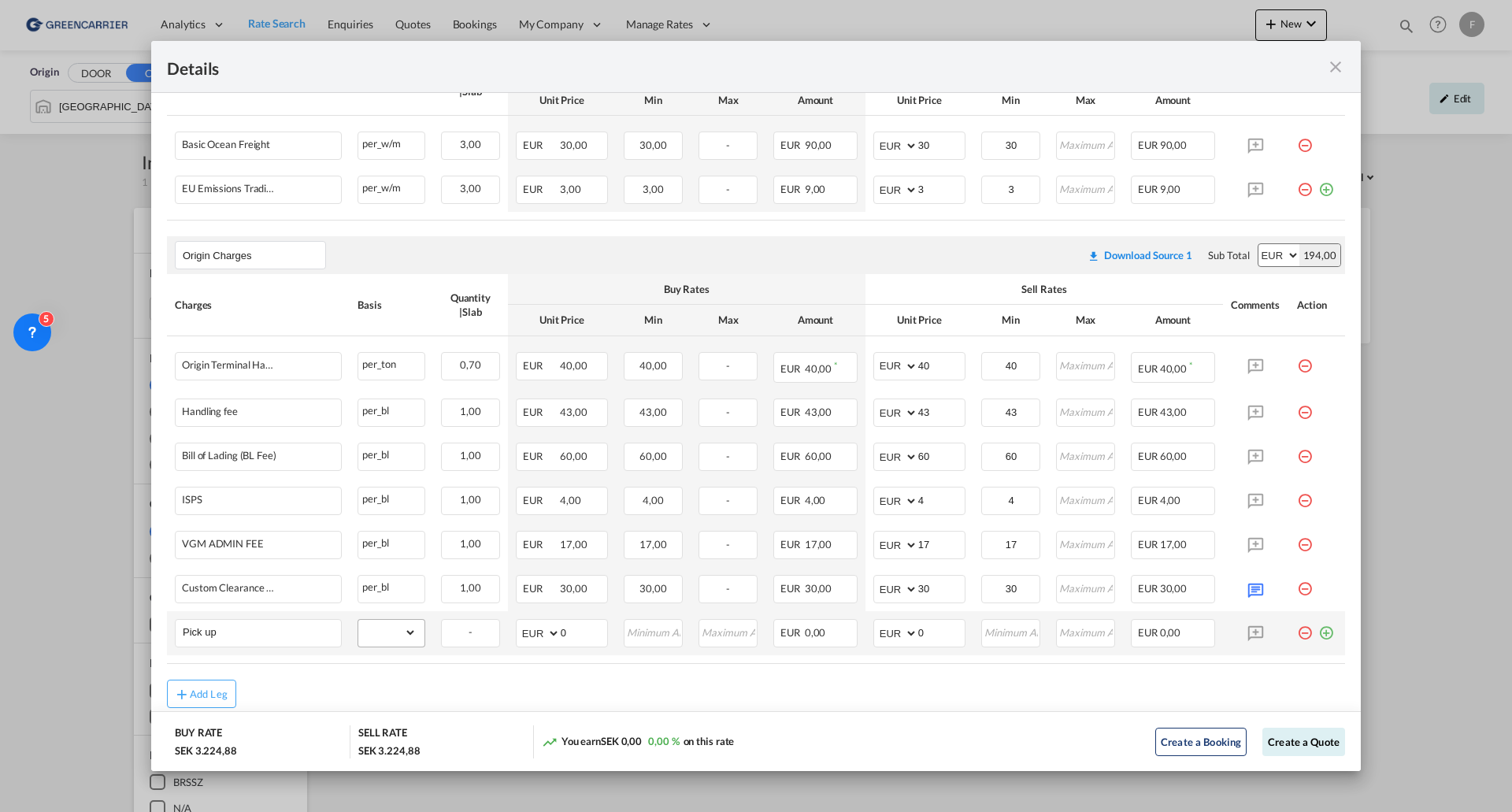
click at [391, 433] on div "gross_weight volumetric_weight per_shipment per_bl per_km per_hawb per_kg flat …" at bounding box center [391, 633] width 68 height 28
click at [390, 433] on select "gross_weight volumetric_weight per_shipment per_bl per_km per_hawb per_kg flat …" at bounding box center [387, 632] width 58 height 26
select select "per_shipment"
click at [358, 433] on select "gross_weight volumetric_weight per_shipment per_bl per_km per_hawb per_kg flat …" at bounding box center [387, 632] width 58 height 26
drag, startPoint x: 934, startPoint y: 630, endPoint x: 799, endPoint y: 635, distance: 135.1
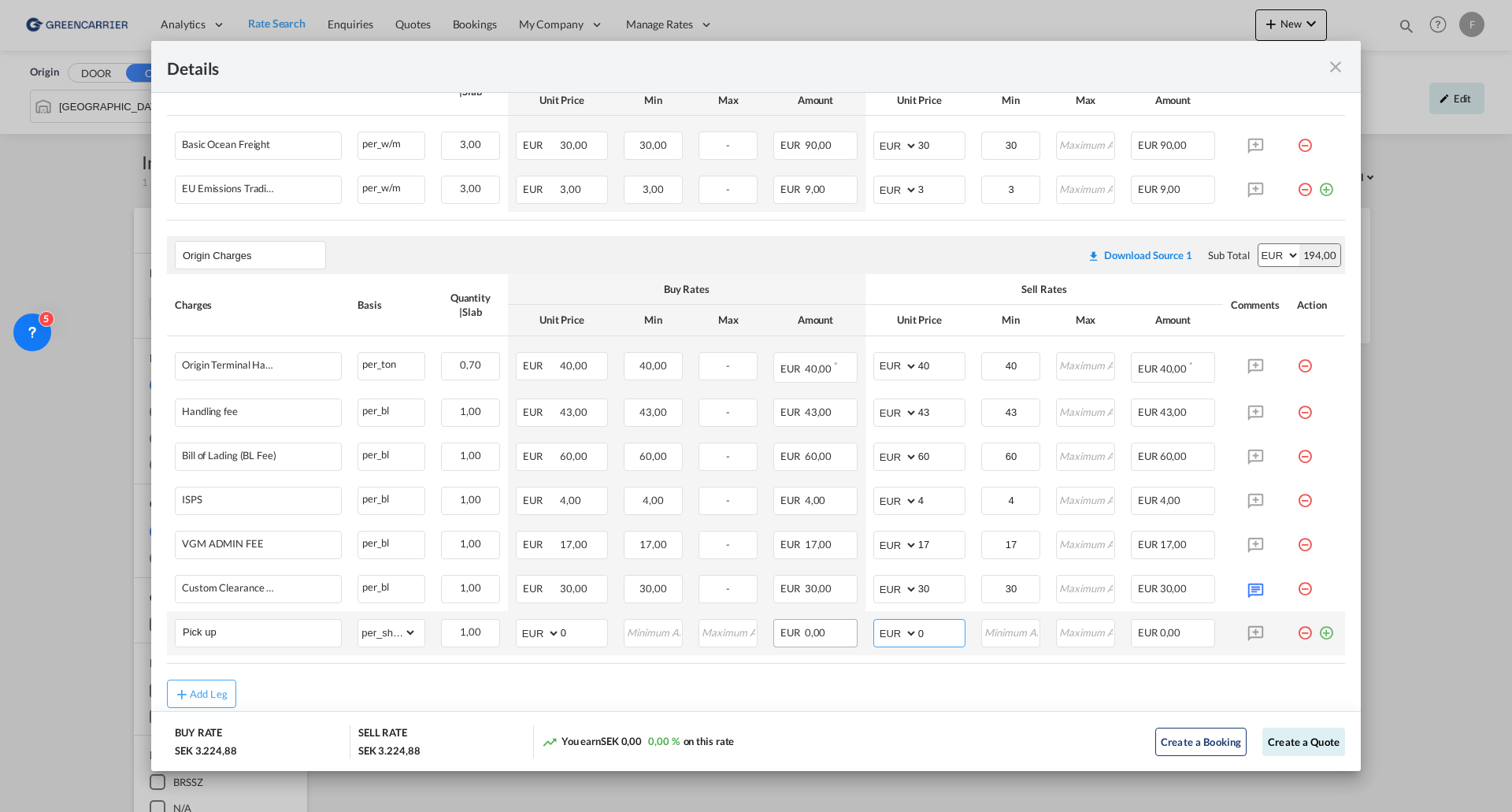
click at [799, 433] on tr "Pick up Please Enter Already Exists gross_weight volumetric_weight per_shipment…" at bounding box center [756, 634] width 1178 height 44
type input "130"
click at [1007, 433] on button "Create a Quote" at bounding box center [1305, 742] width 83 height 28
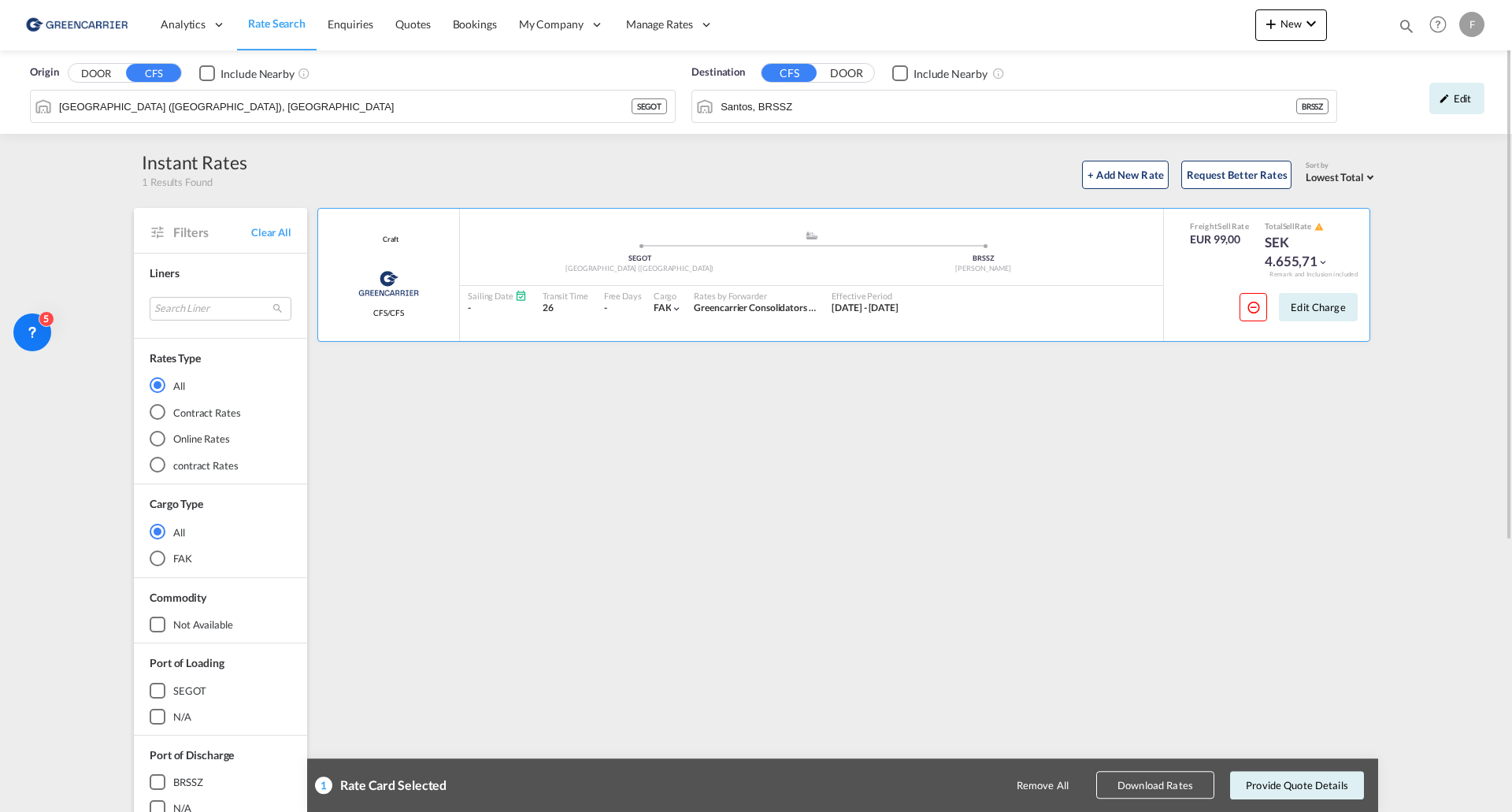
click at [1007, 433] on div "Remove All Download Rates Provide Quote Details" at bounding box center [1001, 785] width 739 height 38
click at [1007, 433] on button "Provide Quote Details" at bounding box center [1298, 786] width 134 height 28
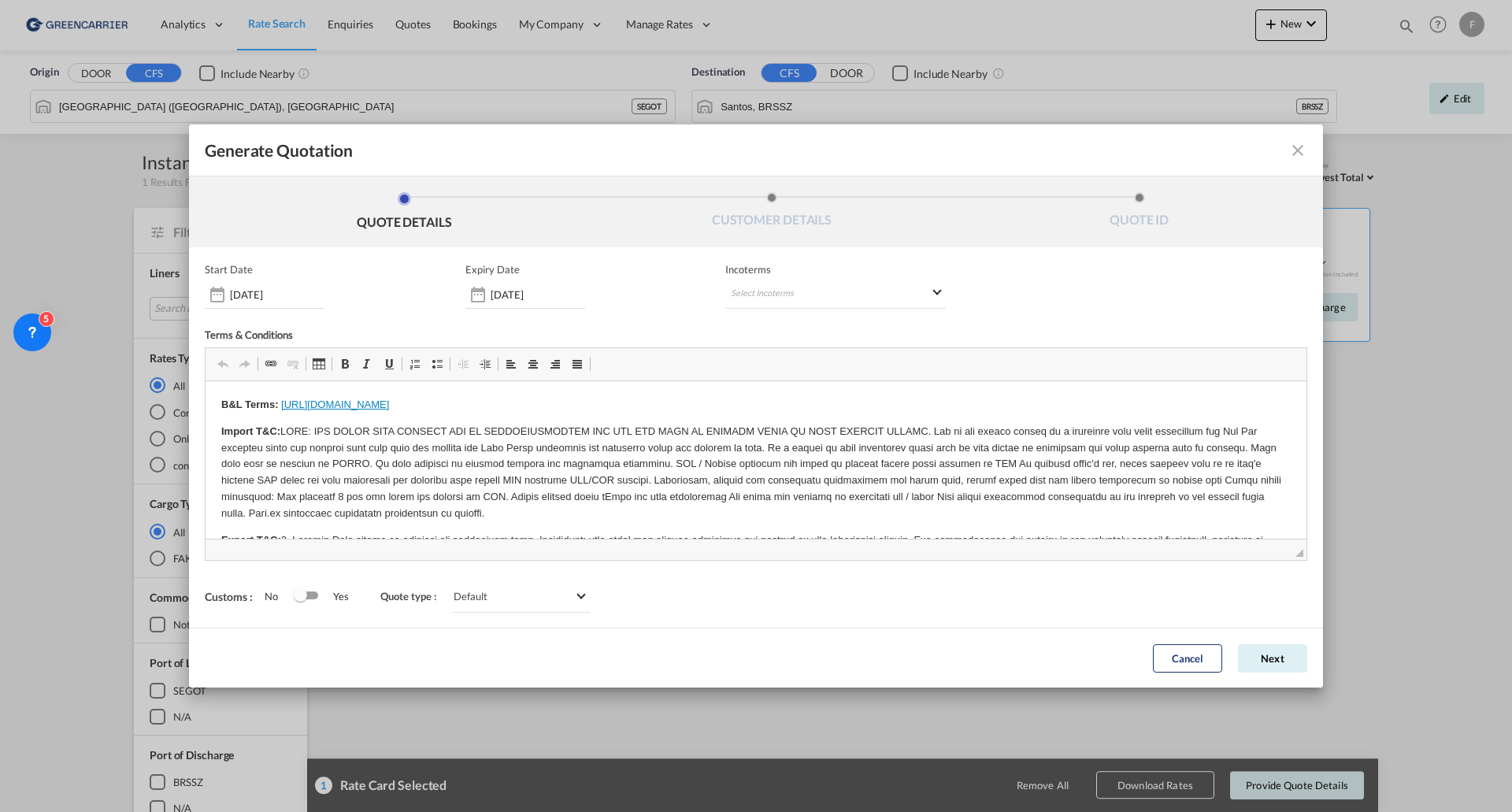
scroll to position [0, 0]
click at [839, 291] on md-select "Select Incoterms CIF - import Cost,Insurance and Freight CFR - import Cost and …" at bounding box center [836, 295] width 221 height 28
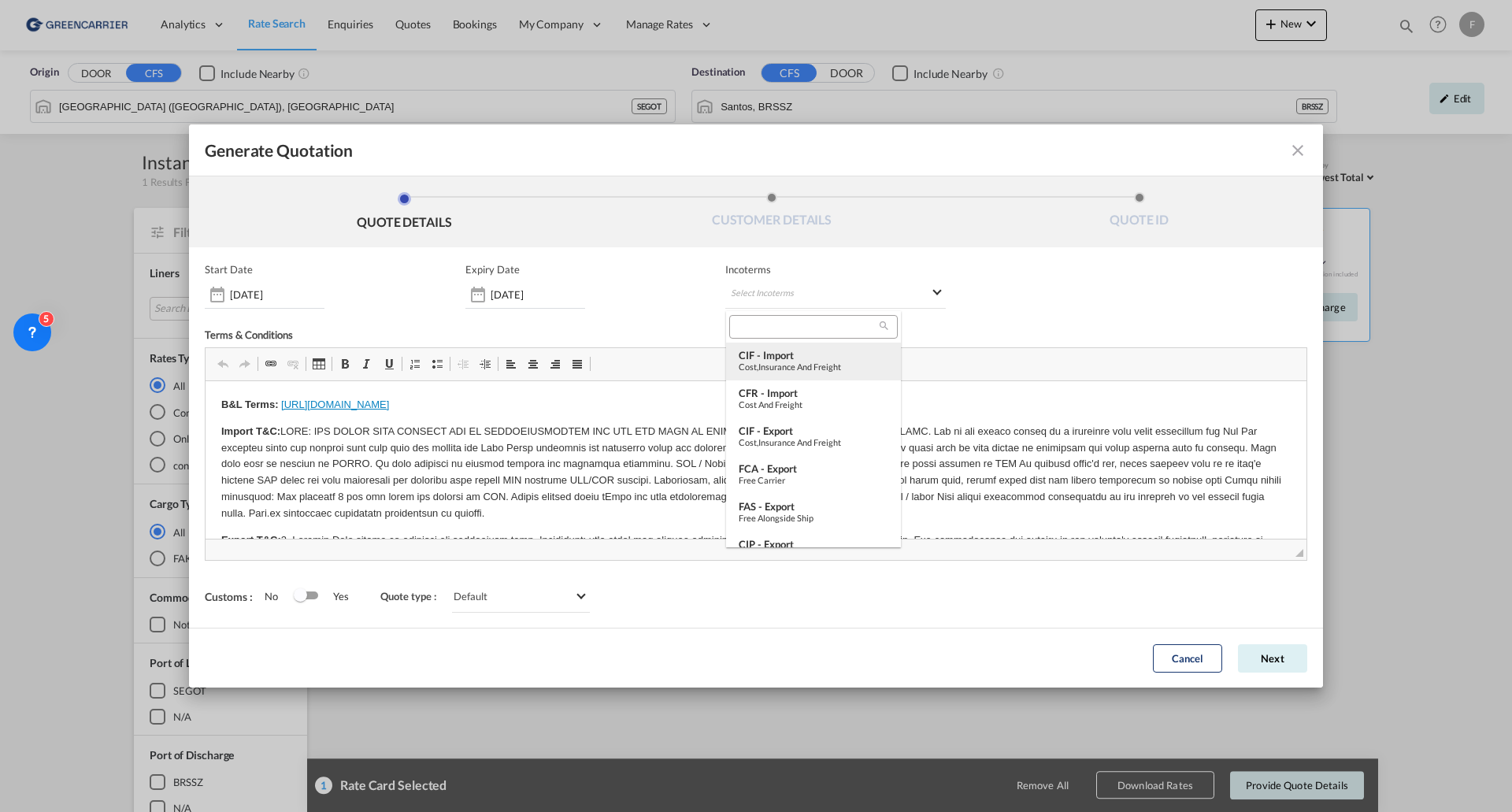
type md-option "[object Object]"
click at [793, 433] on div "EXW - export" at bounding box center [814, 447] width 150 height 12
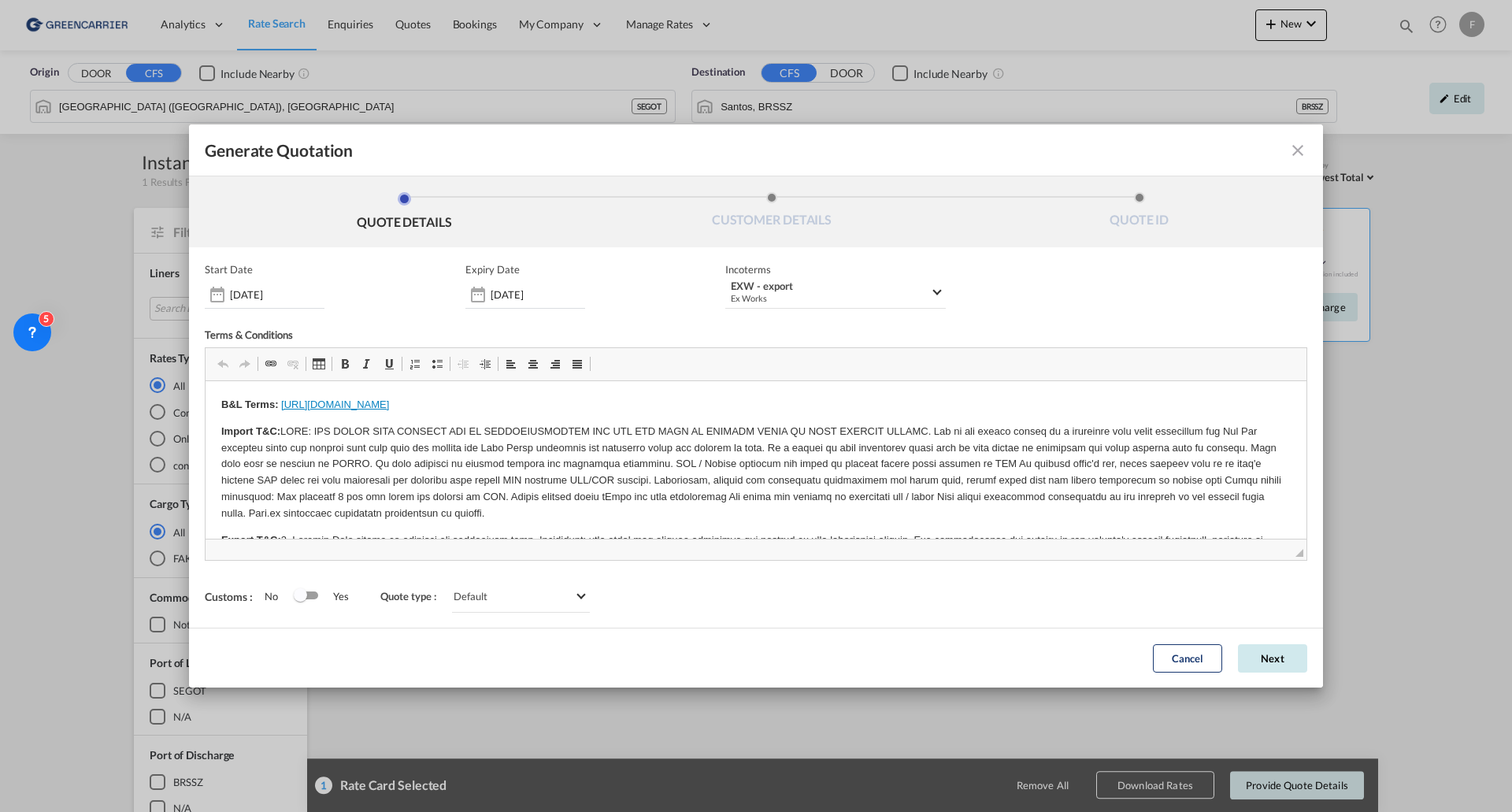
click at [1007, 433] on button "Next" at bounding box center [1273, 658] width 70 height 28
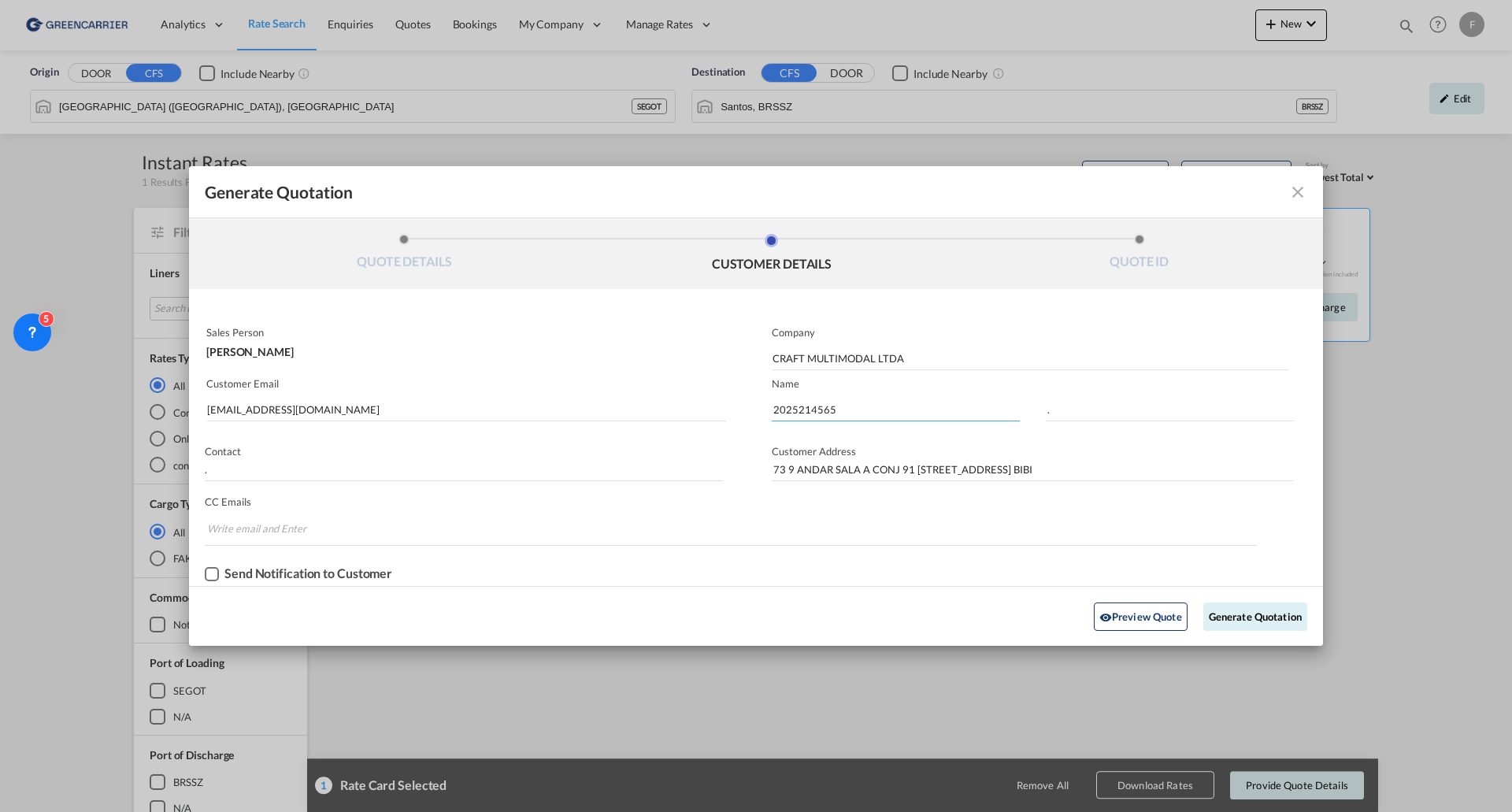
click at [864, 400] on input "2025214565" at bounding box center [896, 410] width 248 height 24
paste input "271"
type input "2025214271"
click at [1007, 433] on button "Generate Quotation" at bounding box center [1256, 617] width 104 height 28
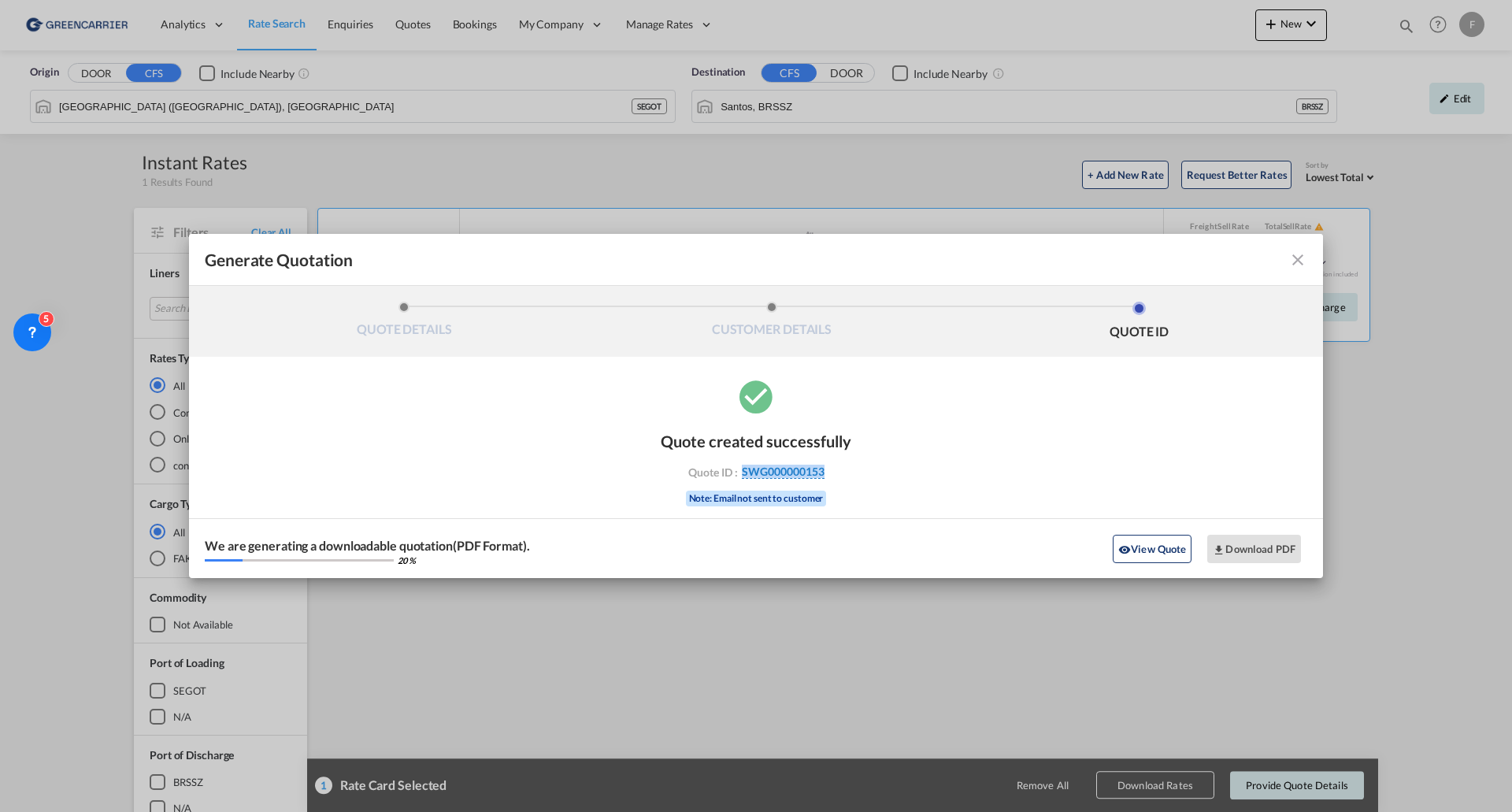
drag, startPoint x: 846, startPoint y: 472, endPoint x: 741, endPoint y: 476, distance: 105.1
click at [741, 433] on div "Quote created successfully Quote ID : SWG000000153 Note: Email not sent to cust…" at bounding box center [756, 477] width 1134 height 201
copy span "SWG000000153"
click at [1007, 433] on button "Download PDF" at bounding box center [1254, 549] width 94 height 28
drag, startPoint x: 1298, startPoint y: 258, endPoint x: 337, endPoint y: 3, distance: 994.3
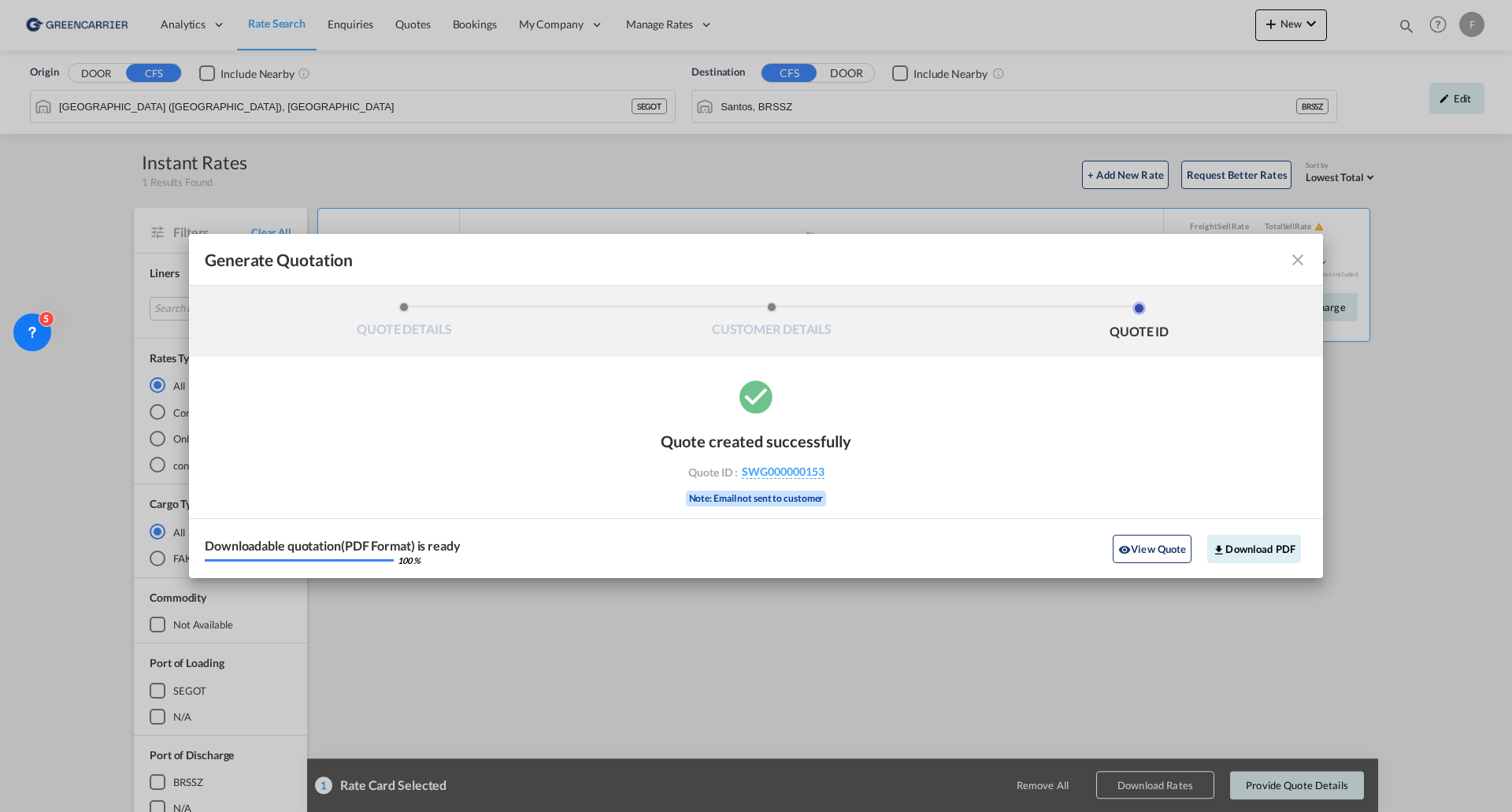
click at [1007, 258] on md-icon "icon-close fg-AAA8AD cursor m-0" at bounding box center [1298, 259] width 19 height 19
